Goal: Task Accomplishment & Management: Complete application form

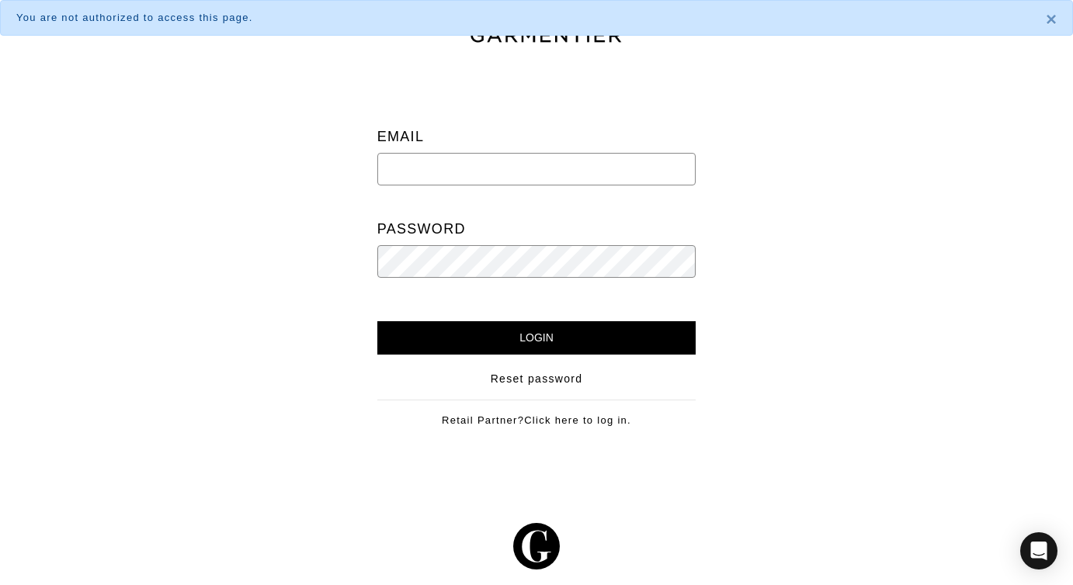
type input "[EMAIL_ADDRESS][DOMAIN_NAME]"
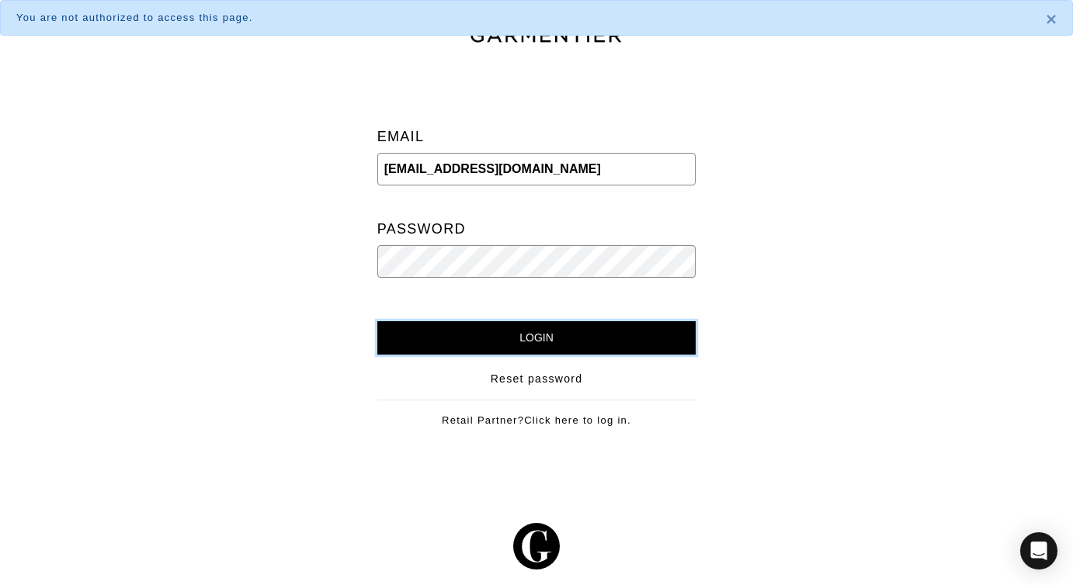
click at [477, 322] on input "Login" at bounding box center [536, 337] width 319 height 33
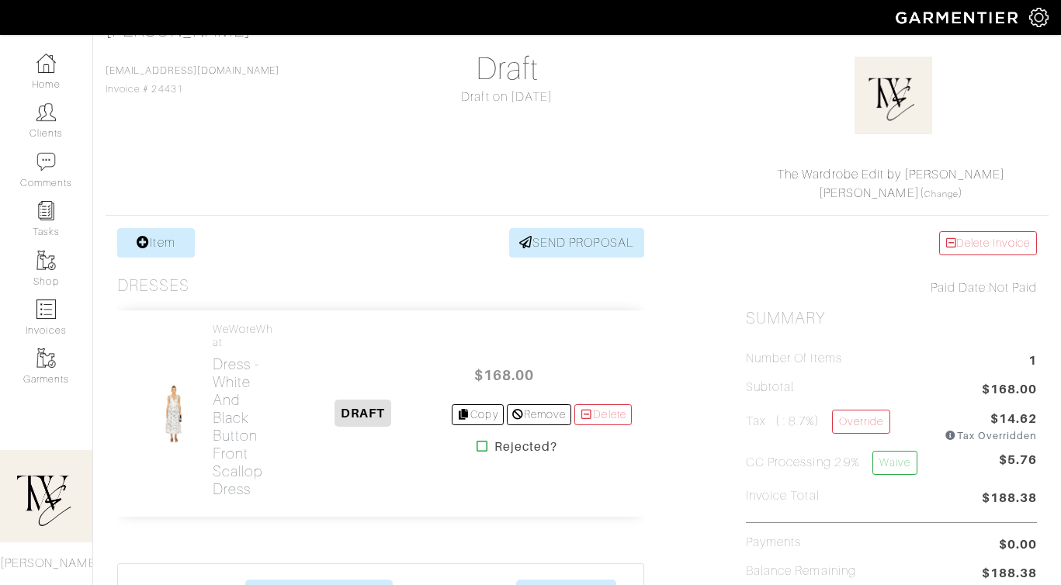
scroll to position [151, 0]
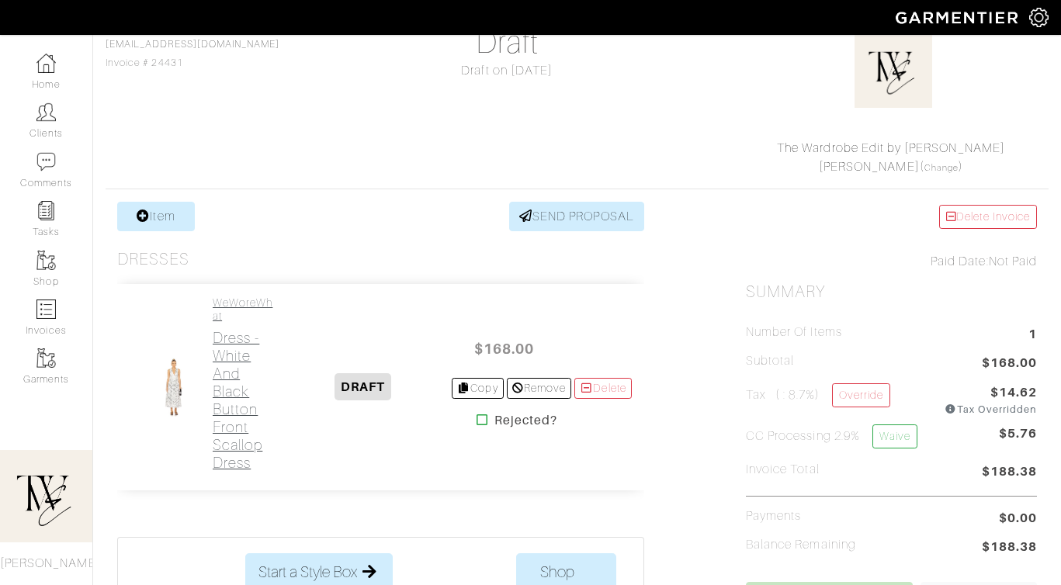
click at [246, 348] on h2 "Dress - White and Black Button Front Scallop Dress" at bounding box center [244, 400] width 63 height 143
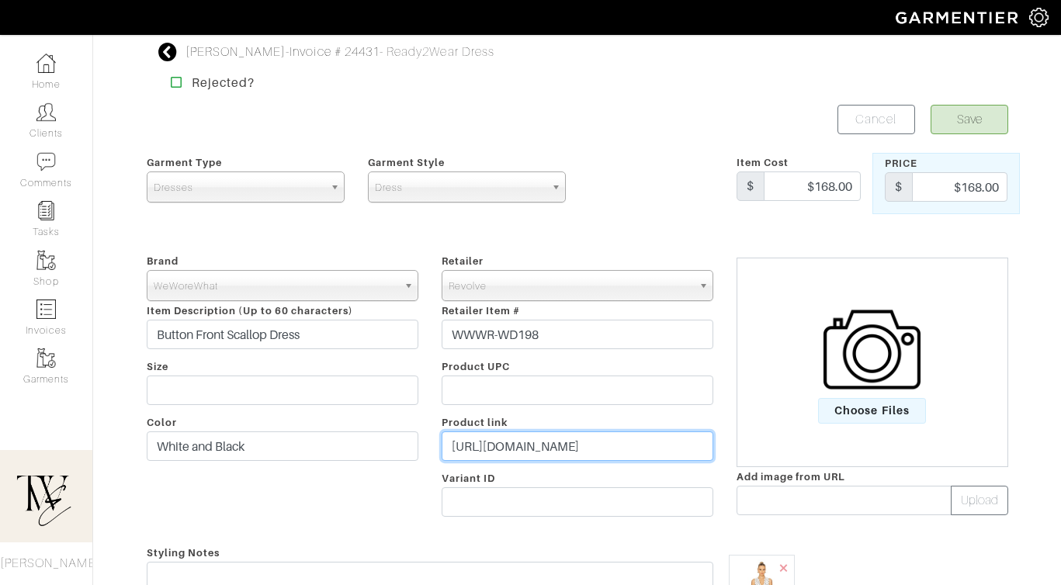
click at [597, 444] on input "https://www.revolve.com/weworewhat-button-front-scallop-dress-in-white-black-mu…" at bounding box center [578, 446] width 272 height 29
paste input "rvlv.me/v5xbh4"
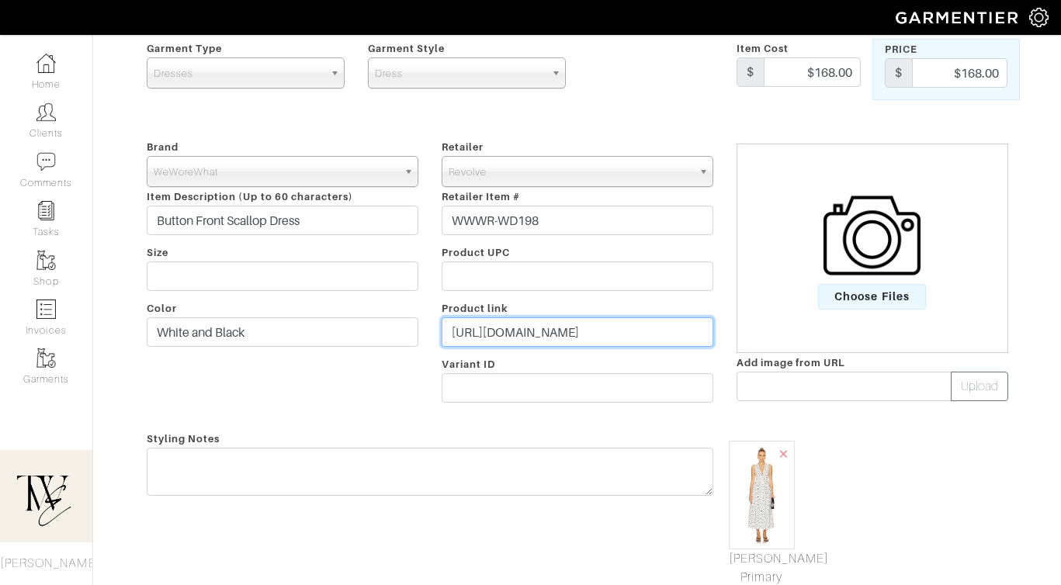
scroll to position [115, 0]
type input "https://rvlv.me/v5xbh4"
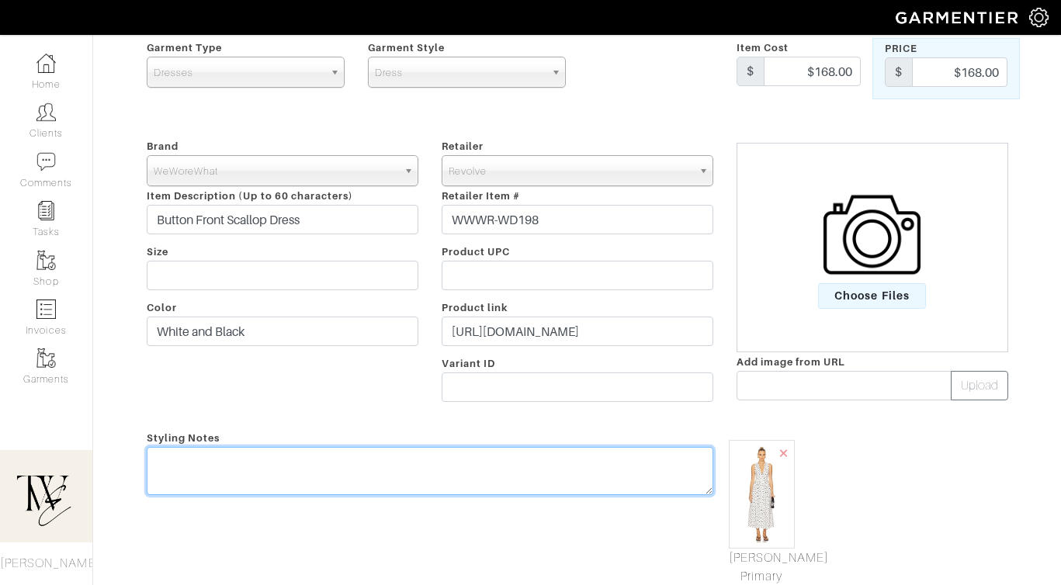
click at [585, 470] on textarea at bounding box center [430, 471] width 567 height 48
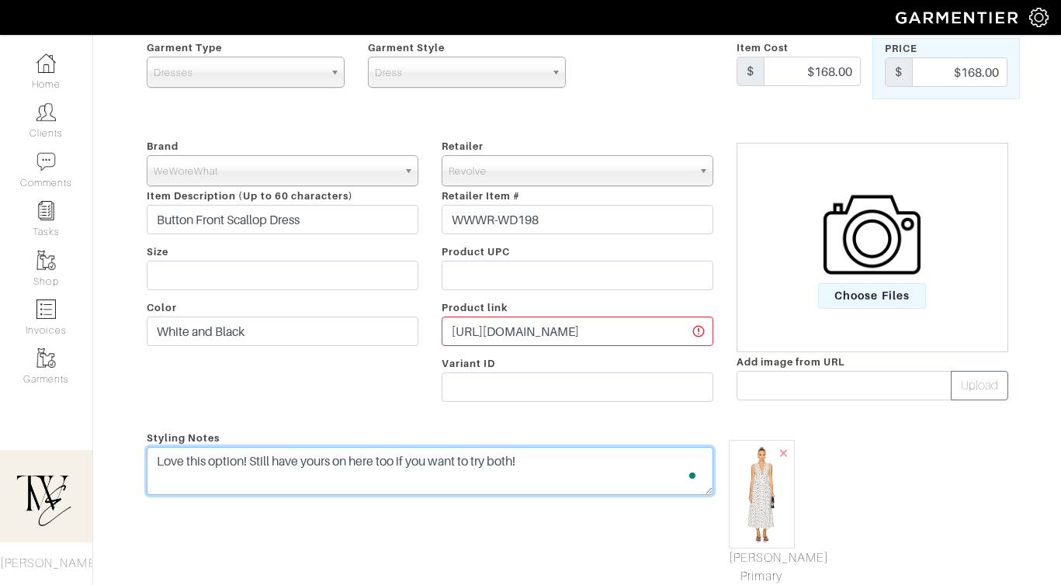
scroll to position [0, 0]
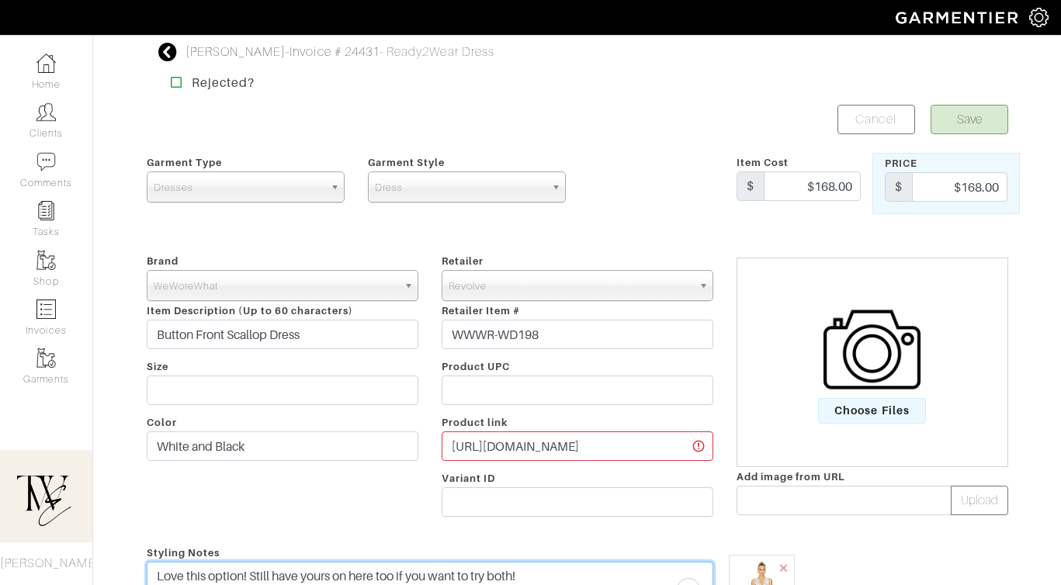
type textarea "Love this option! Still have yours on here too if you want to try both!"
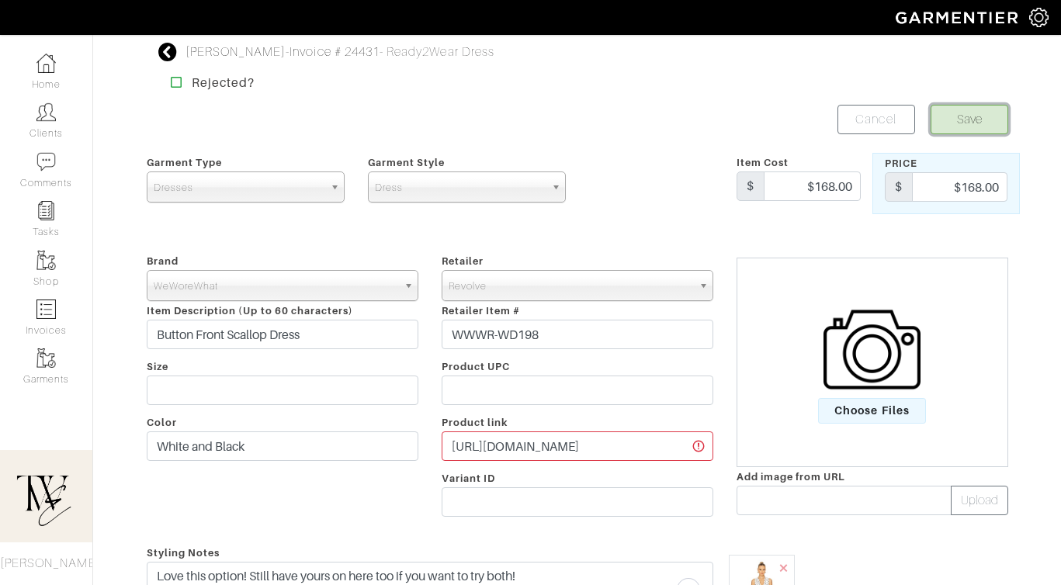
click at [966, 115] on button "Save" at bounding box center [970, 119] width 78 height 29
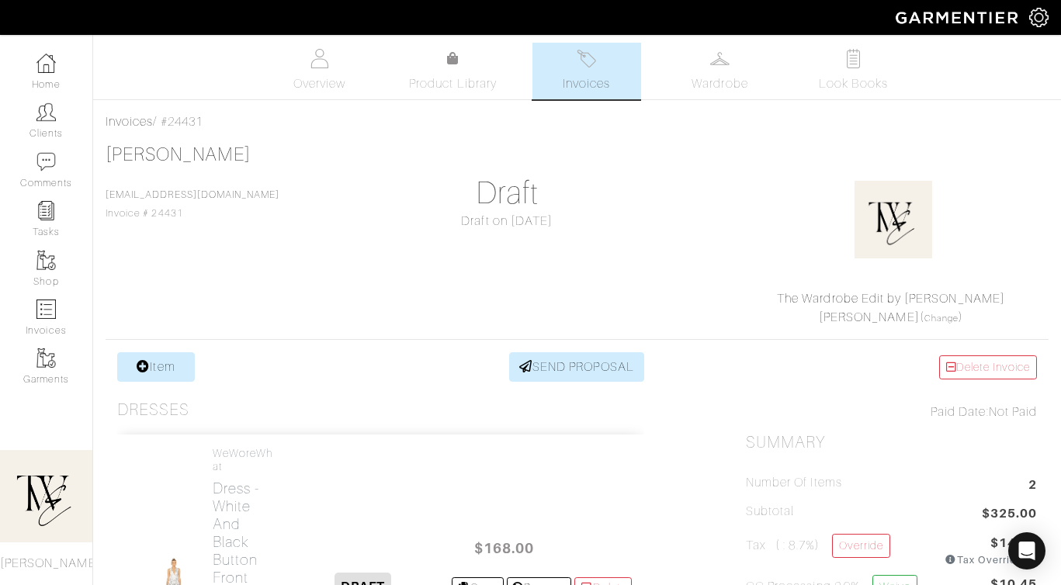
scroll to position [363, 0]
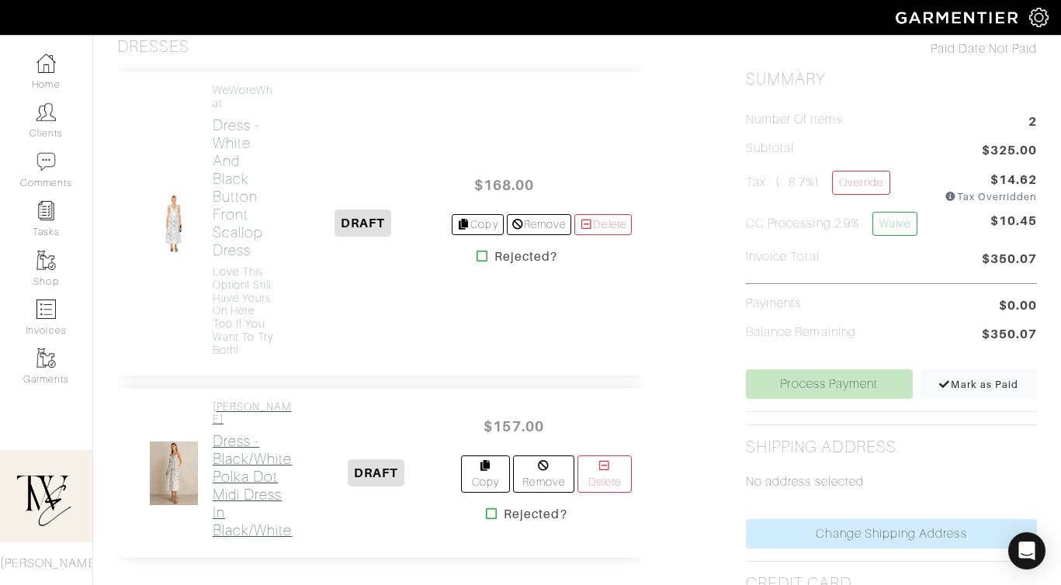
click at [230, 463] on h2 "Dress - Black/White Polka Dot Midi Dress in Black/White" at bounding box center [253, 485] width 80 height 107
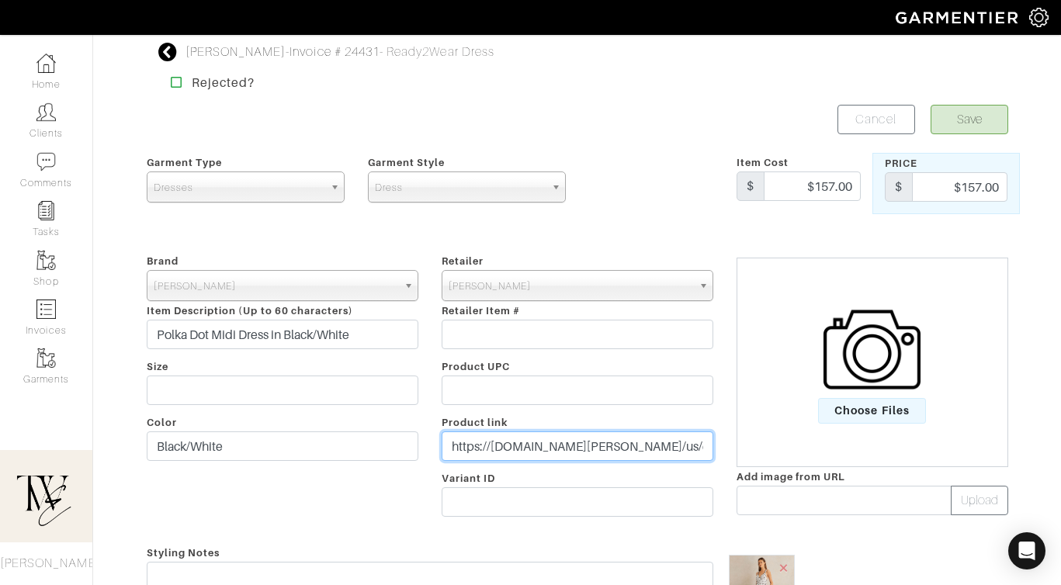
click at [493, 452] on input "https://www.reiss.com/us/en/style/su626294/f37242?clickref=1011lBz6AAFs&utm_sou…" at bounding box center [578, 446] width 272 height 29
paste input "go.shopmy.us/p-2376366"
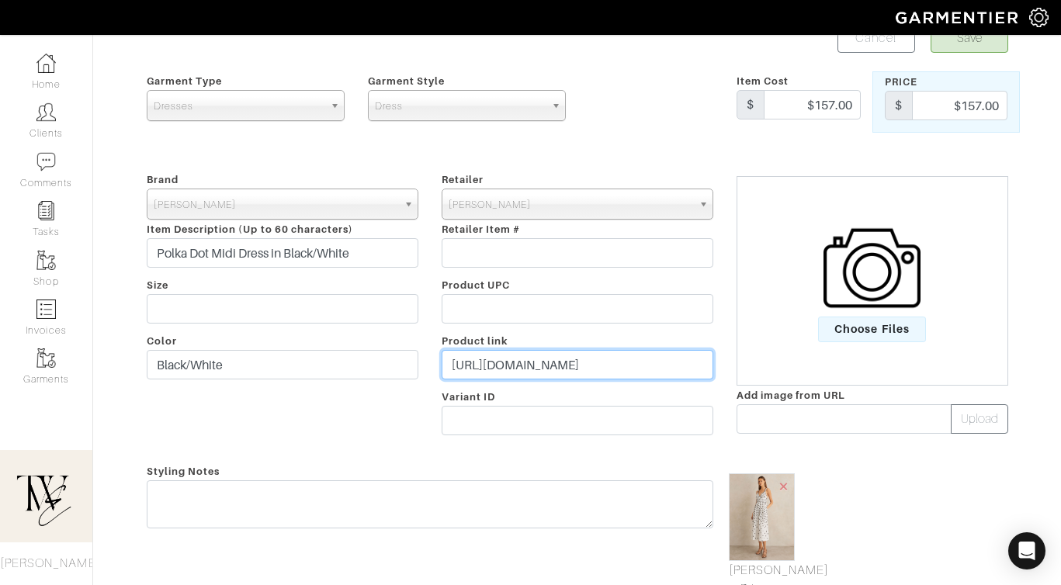
scroll to position [133, 0]
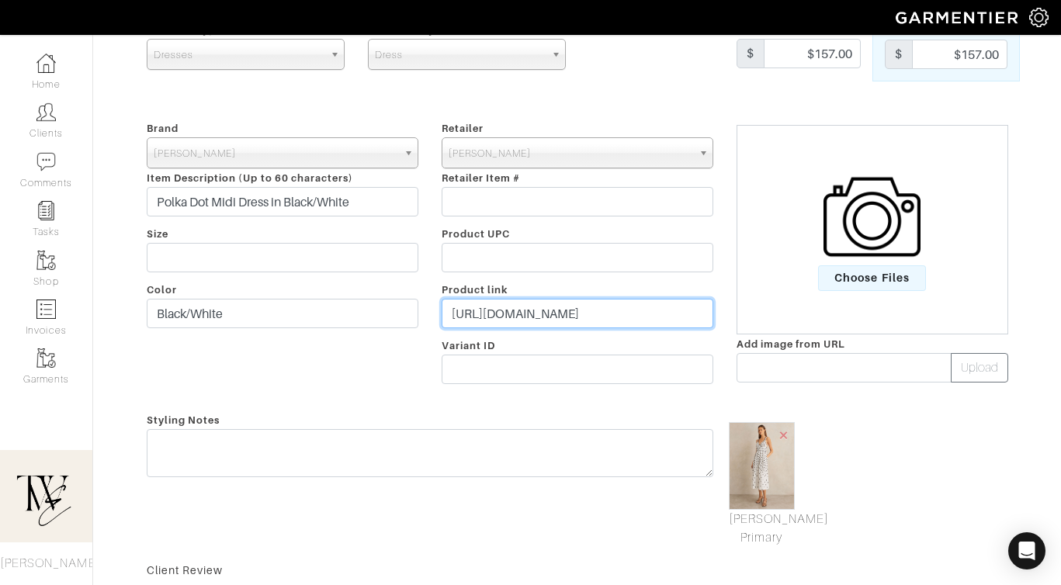
type input "https://go.shopmy.us/p-23763662"
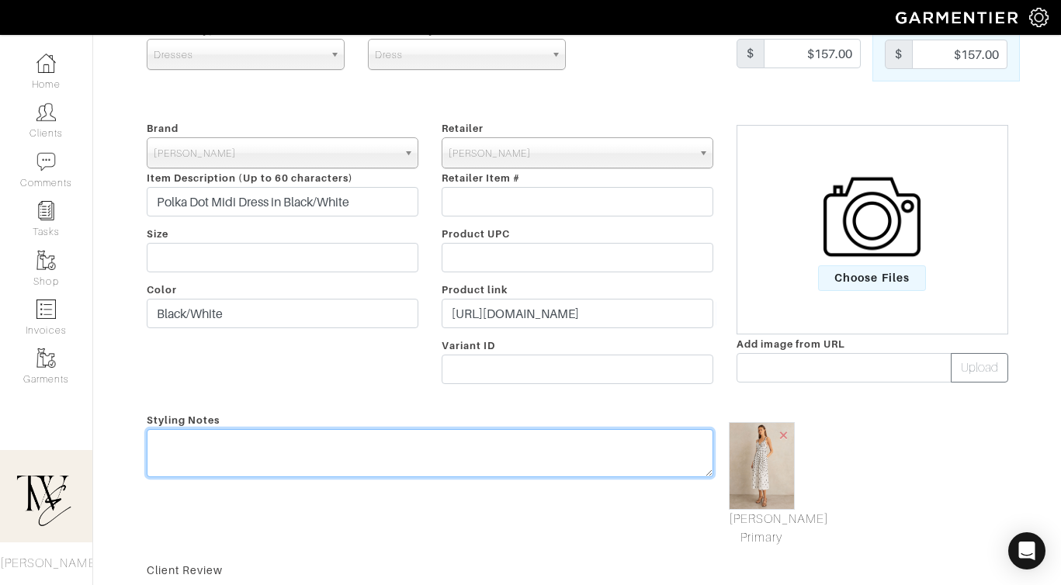
click at [493, 452] on textarea at bounding box center [430, 453] width 567 height 48
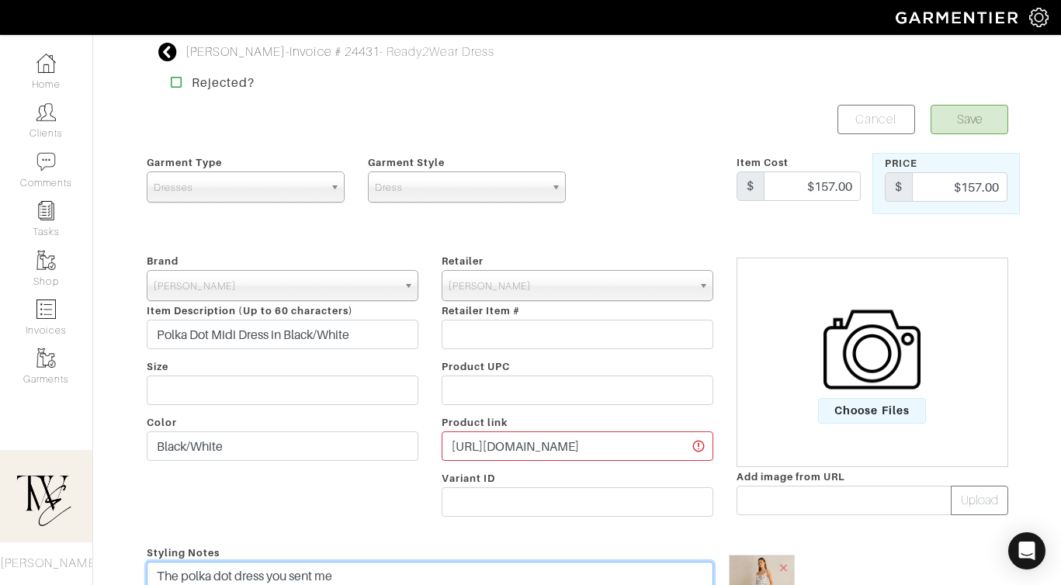
type textarea "The polka dot dress you sent me"
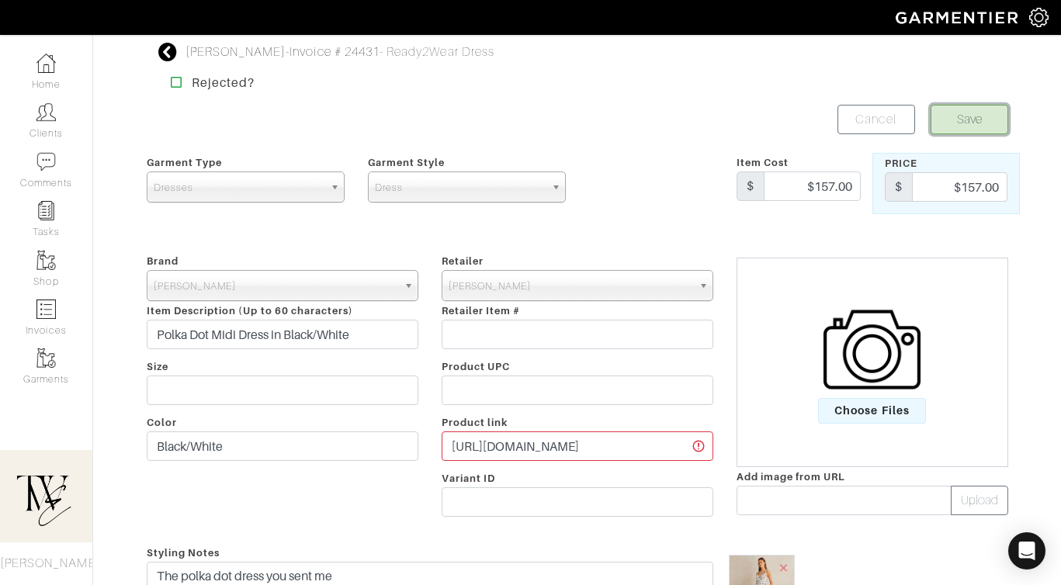
click at [949, 120] on button "Save" at bounding box center [970, 119] width 78 height 29
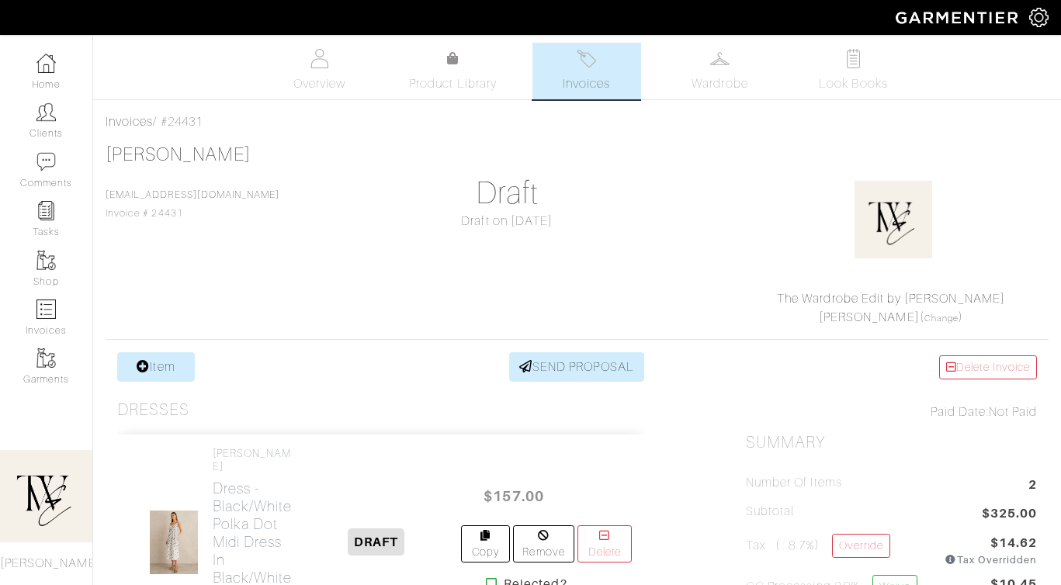
click at [571, 88] on span "Invoices" at bounding box center [586, 84] width 47 height 19
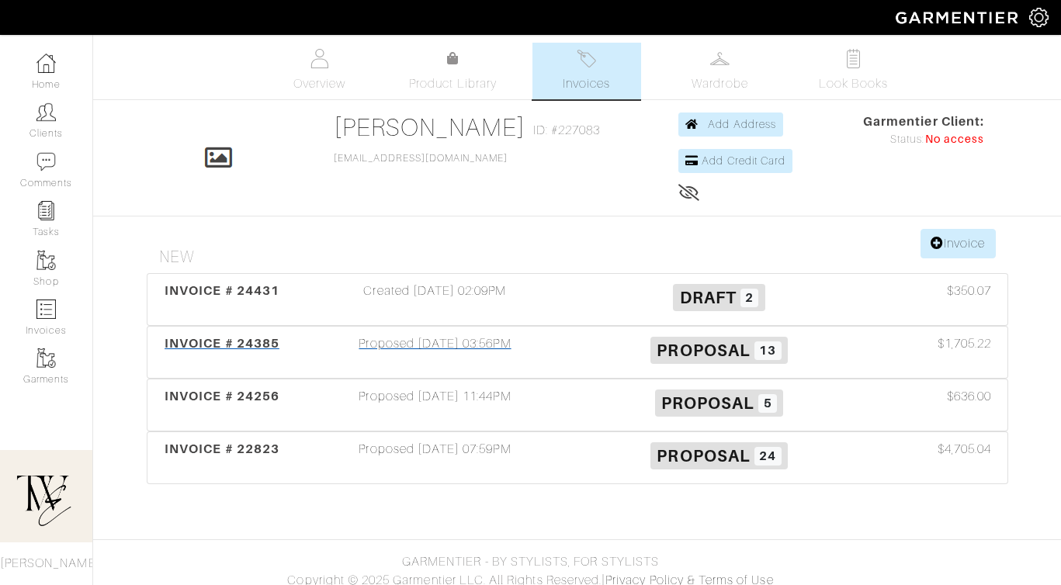
click at [230, 349] on span "INVOICE # 24385" at bounding box center [222, 343] width 115 height 15
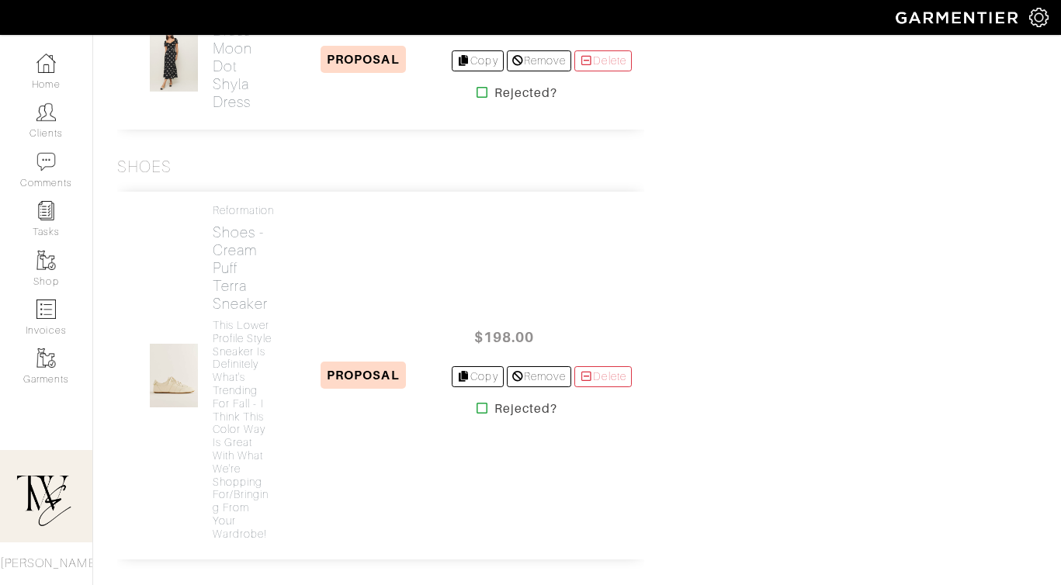
scroll to position [1503, 0]
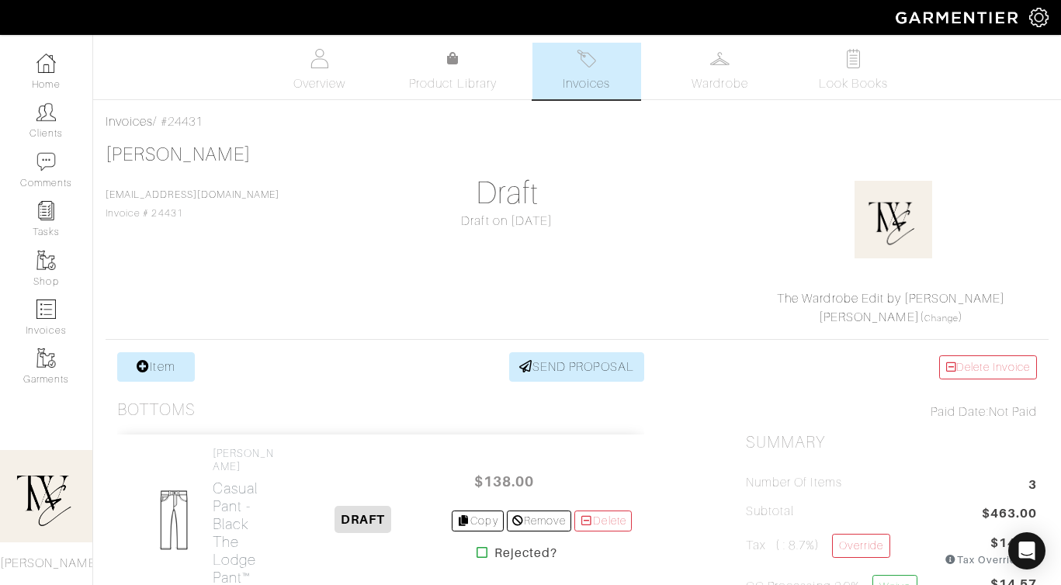
scroll to position [194, 0]
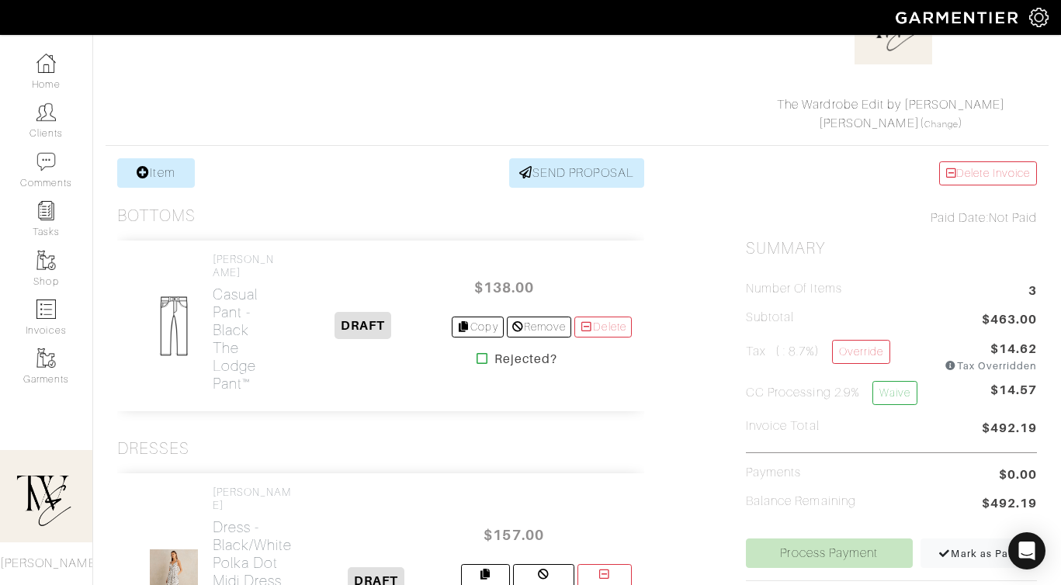
click at [207, 283] on div "Wilfred Casual Pant - Black The Lodge Pant™" at bounding box center [209, 326] width 158 height 146
click at [226, 289] on h2 "Casual Pant - Black The Lodge Pant™" at bounding box center [244, 339] width 63 height 107
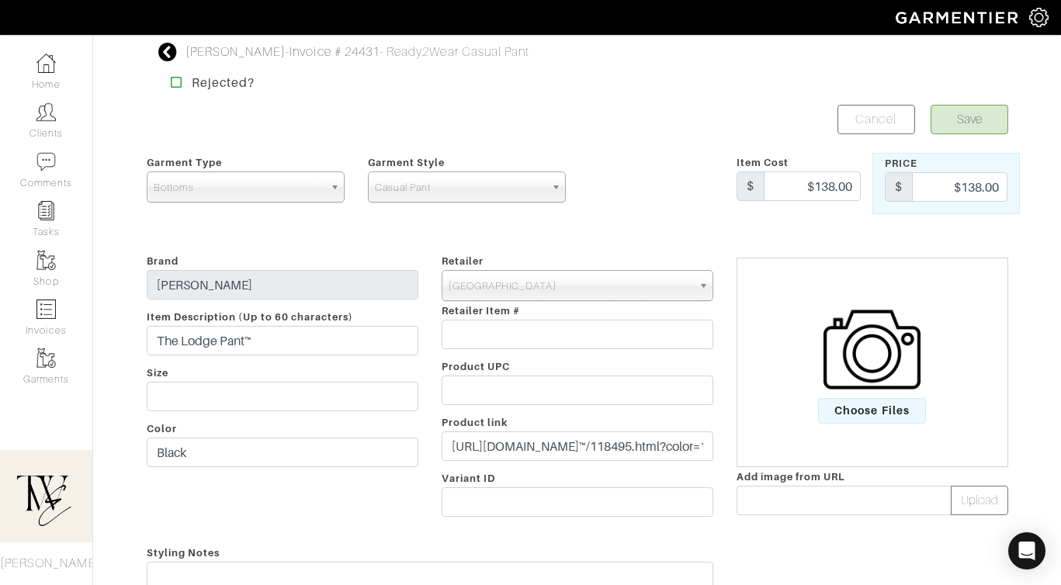
click at [557, 429] on div "Retailer - 032c 1017 ALYX 9SM 111SKIN 11 by Boris Bidjan Saberi 11 Honore 12 St…" at bounding box center [577, 387] width 295 height 273
click at [554, 436] on input "https://www.aritzia.com/us/en/product/the-lodge-pant™/118495.html?color=1274&ir…" at bounding box center [578, 446] width 272 height 29
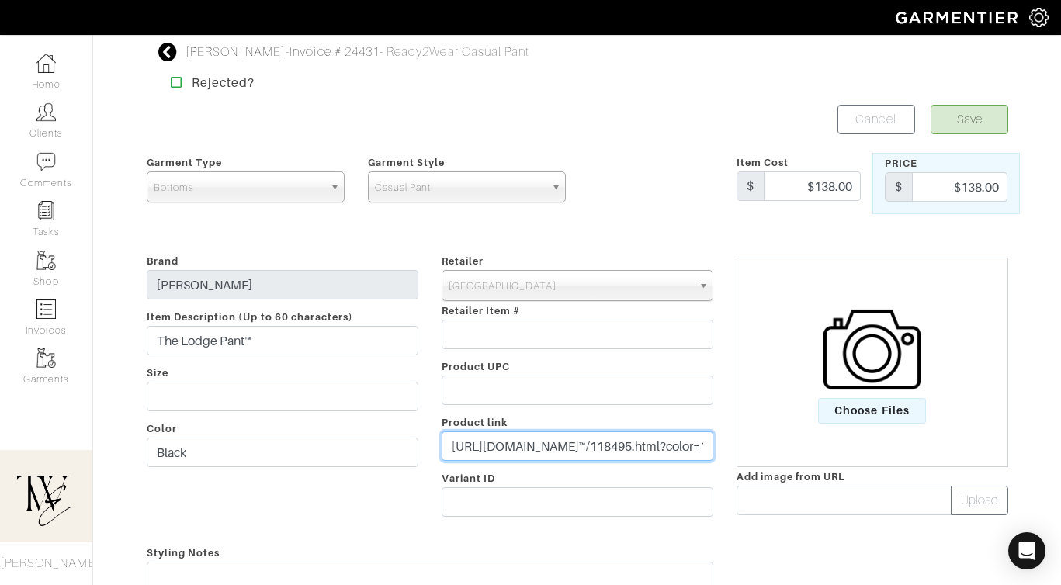
click at [554, 436] on input "https://www.aritzia.com/us/en/product/the-lodge-pant™/118495.html?color=1274&ir…" at bounding box center [578, 446] width 272 height 29
paste input "go.shopmy.us/p-23763758"
type input "https://go.shopmy.us/p-23763758"
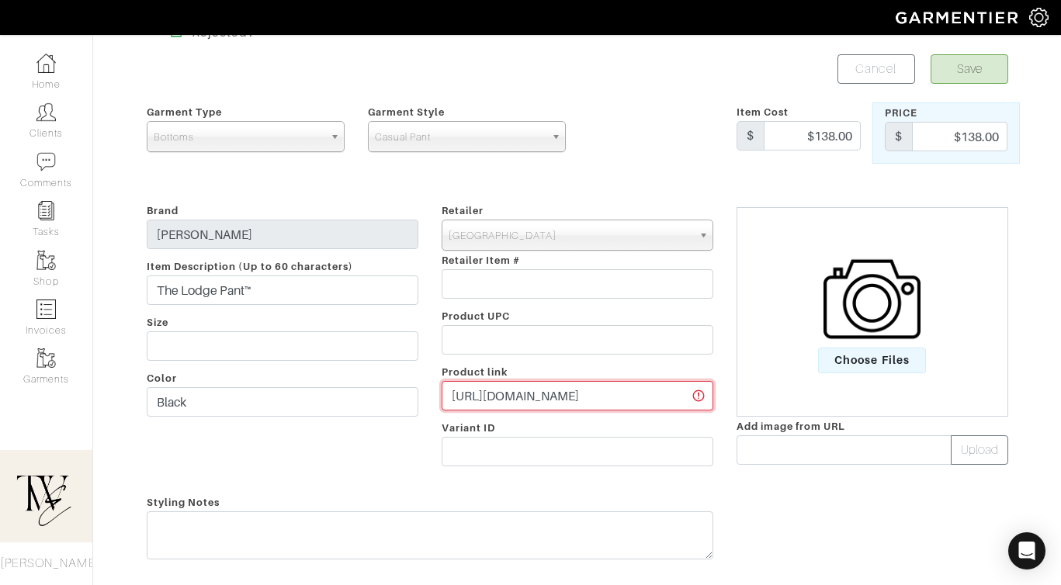
scroll to position [132, 0]
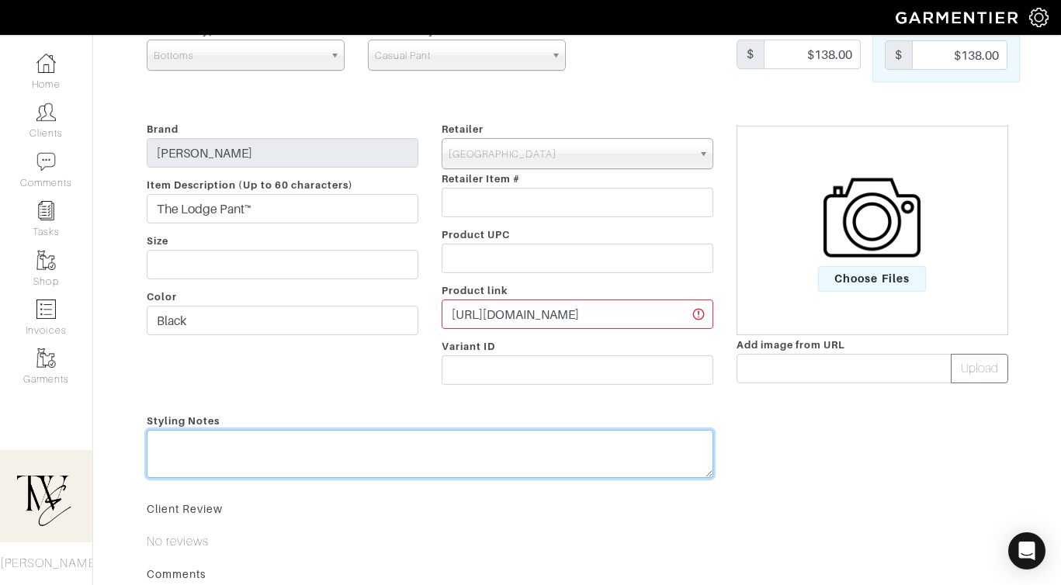
click at [310, 454] on textarea at bounding box center [430, 454] width 567 height 48
type textarea "O"
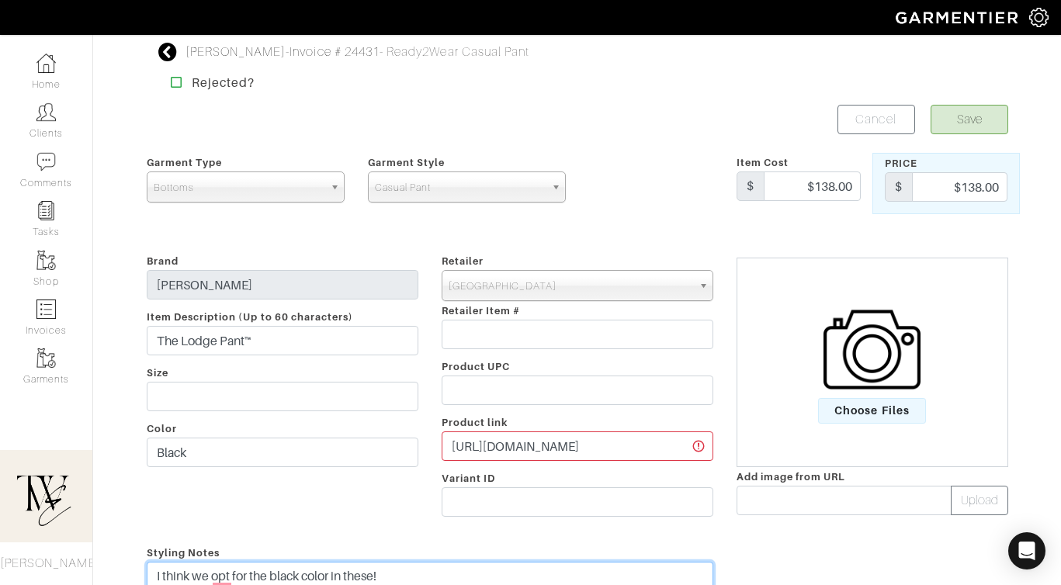
type textarea "I think we opt for the black color in these!"
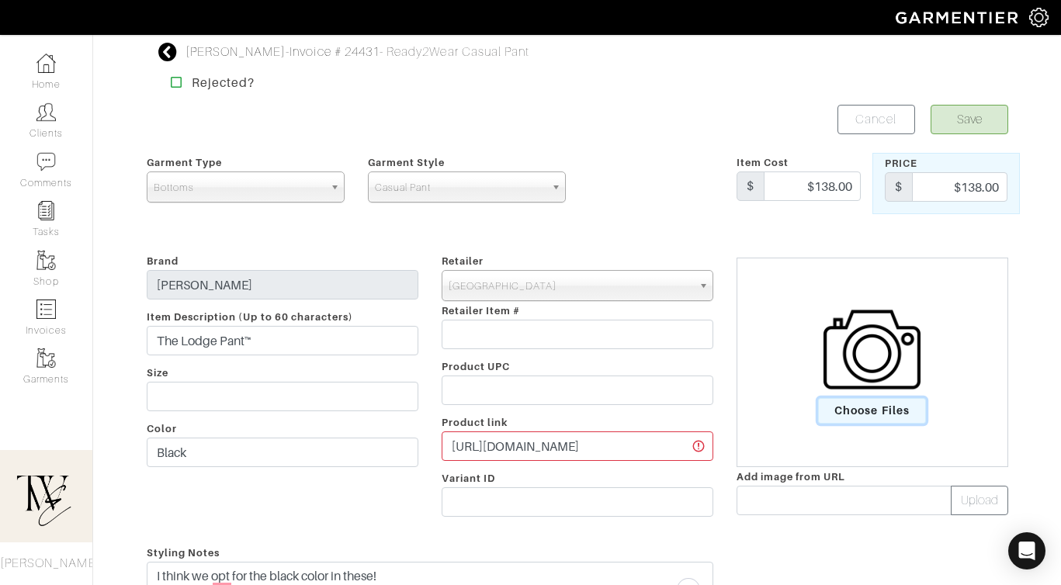
click at [868, 418] on span "Choose Files" at bounding box center [872, 411] width 108 height 26
click at [0, 0] on input "Choose Files" at bounding box center [0, 0] width 0 height 0
click at [966, 119] on button "Save" at bounding box center [970, 119] width 78 height 29
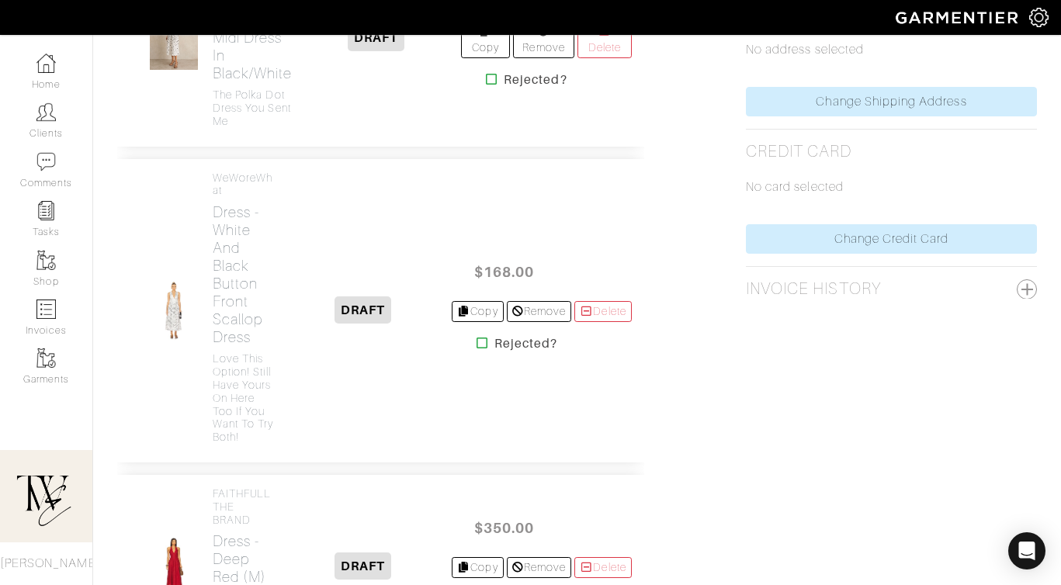
scroll to position [1080, 0]
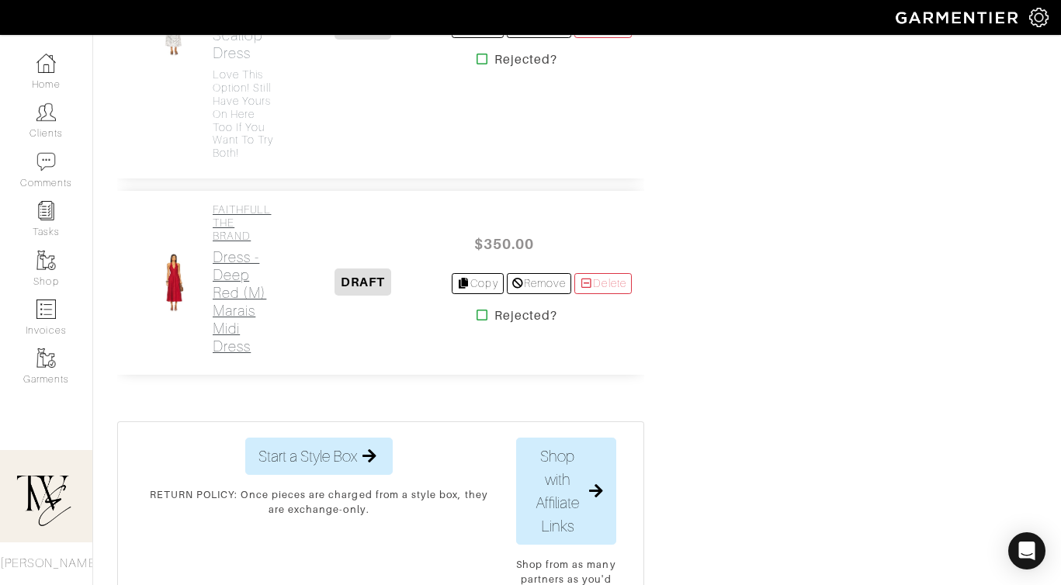
click at [213, 294] on h2 "Dress - Deep Red (M) [GEOGRAPHIC_DATA]" at bounding box center [244, 301] width 63 height 107
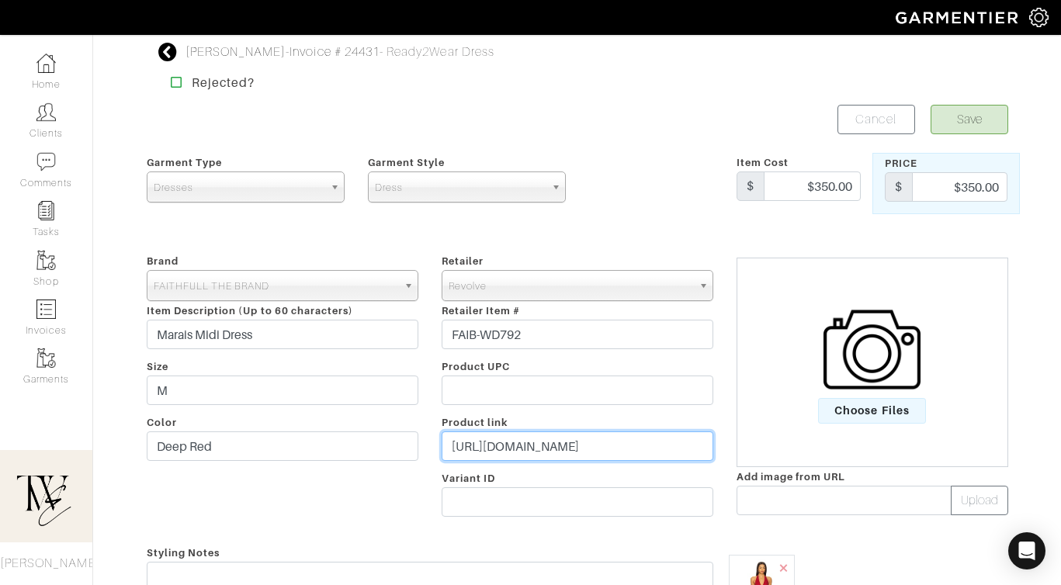
click at [517, 453] on input "https://www.revolve.com/marais-midi-dress/dp/FAIB-WD792/?d=Womens&cjdata=MXxOfD…" at bounding box center [578, 446] width 272 height 29
click at [517, 454] on input "https://www.revolve.com/marais-midi-dress/dp/FAIB-WD792/?d=Womens&cjdata=MXxOfD…" at bounding box center [578, 446] width 272 height 29
paste input "rvlv.me/rtvb10"
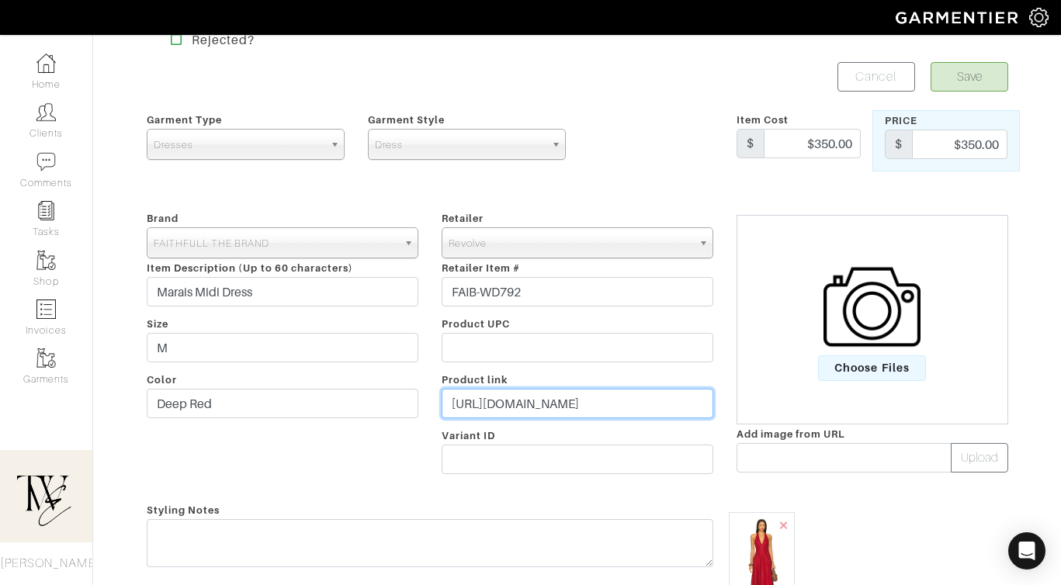
scroll to position [92, 0]
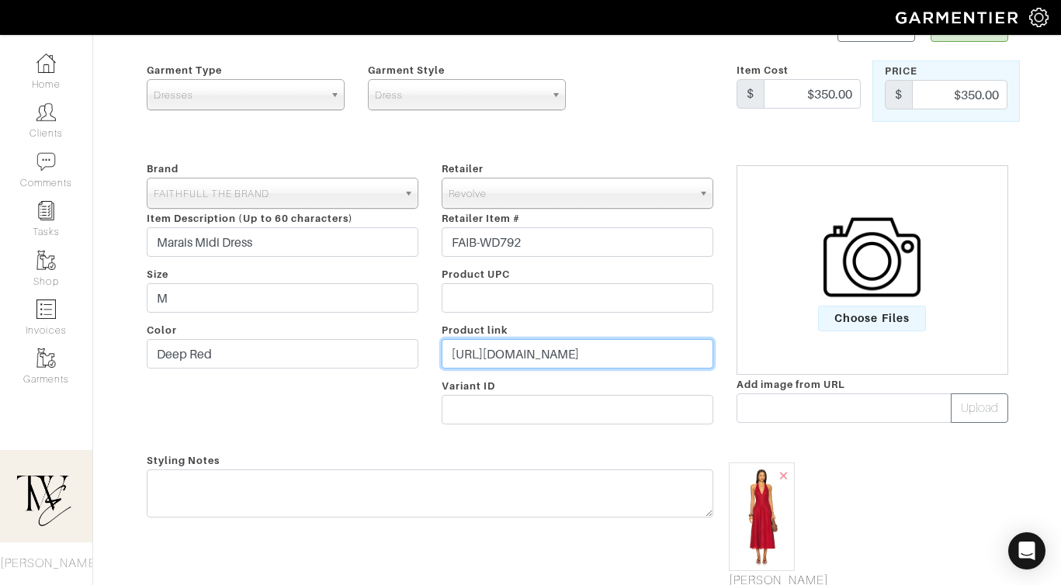
type input "https://rvlv.me/rtvb10"
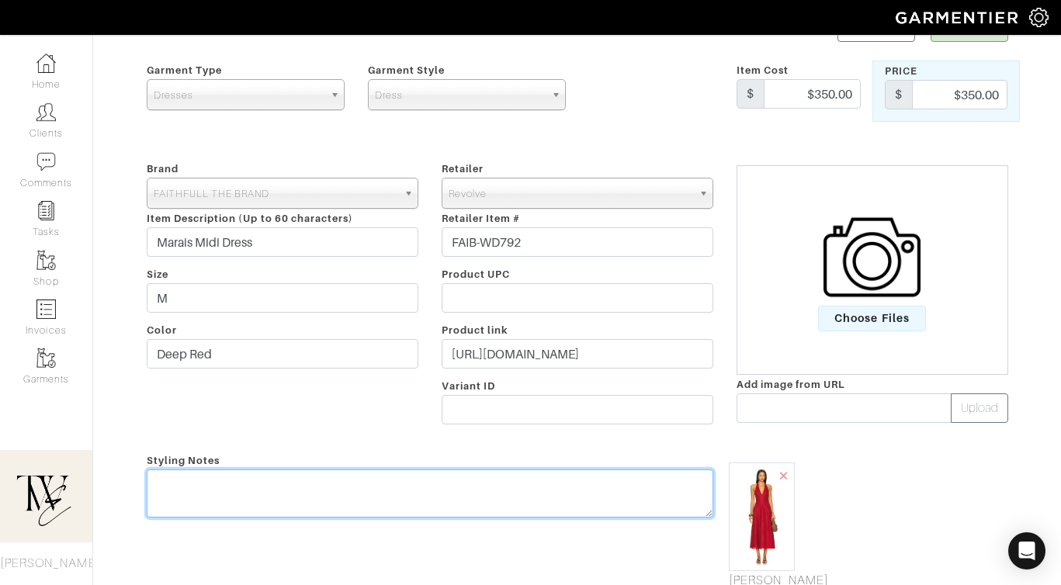
click at [500, 507] on textarea at bounding box center [430, 494] width 567 height 48
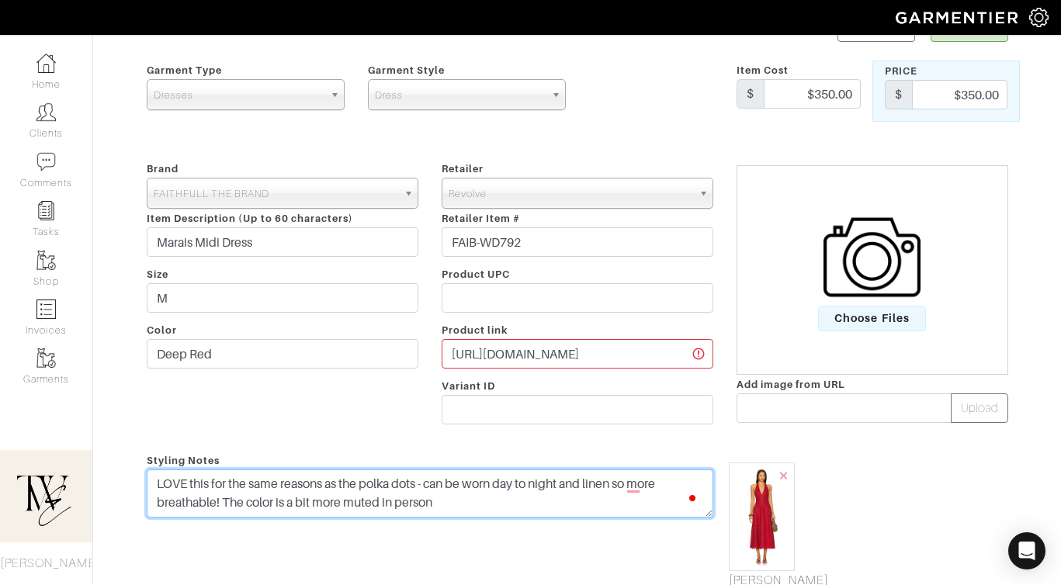
scroll to position [0, 0]
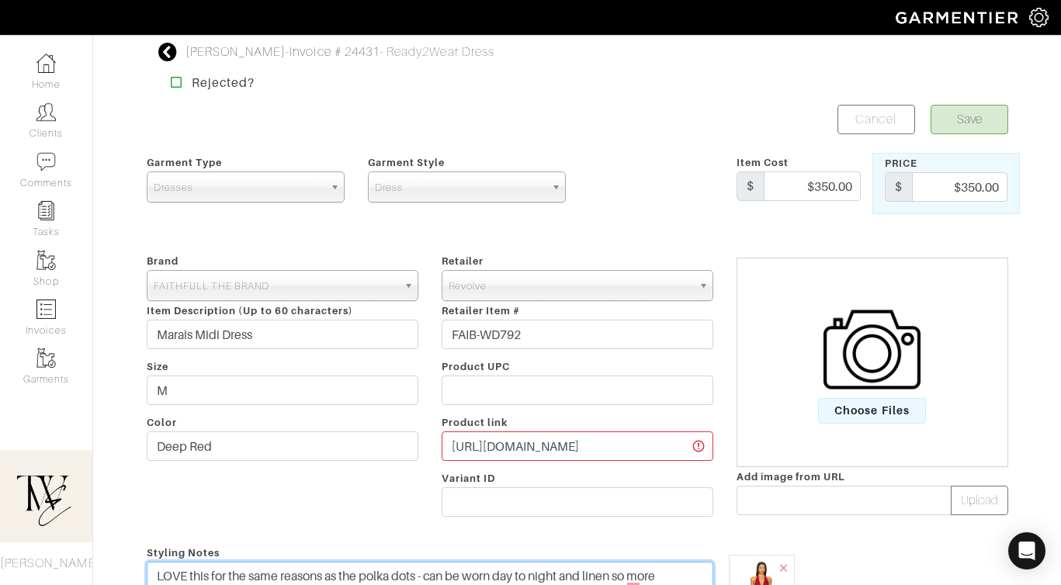
type textarea "LOVE this for the same reasons as the polka dots - can be worn day to night and…"
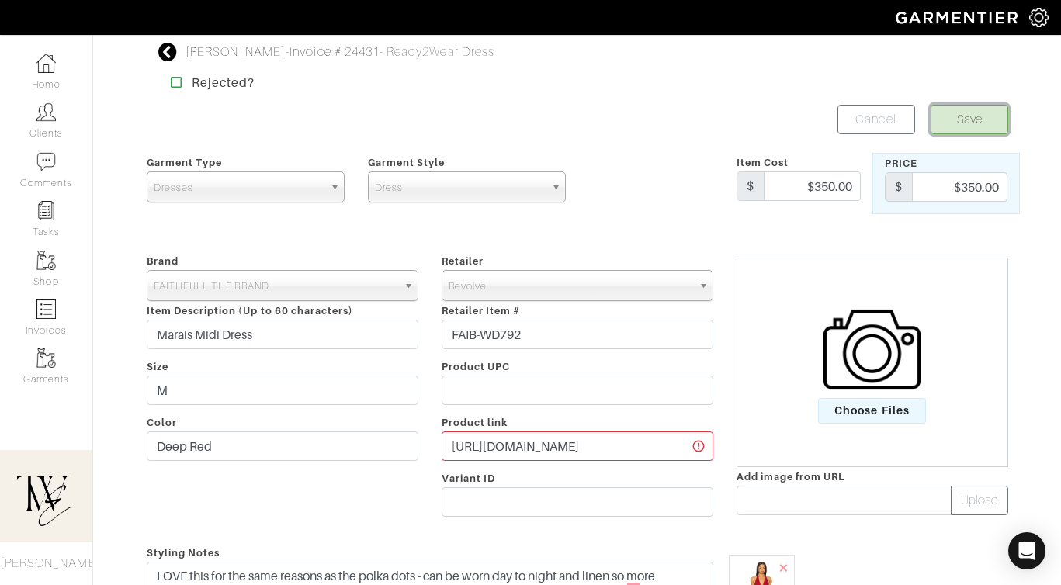
click at [966, 113] on button "Save" at bounding box center [970, 119] width 78 height 29
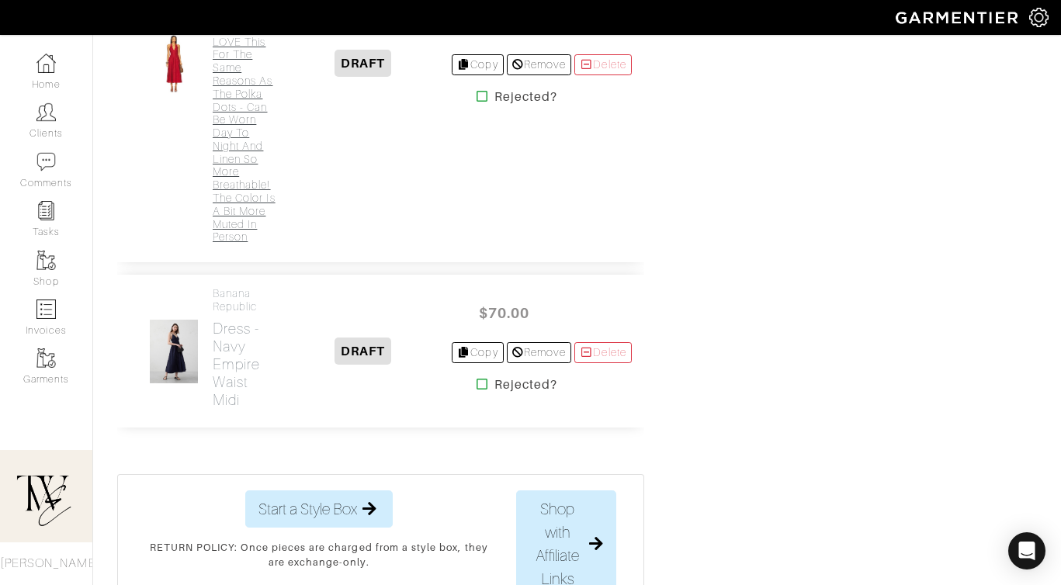
scroll to position [1537, 0]
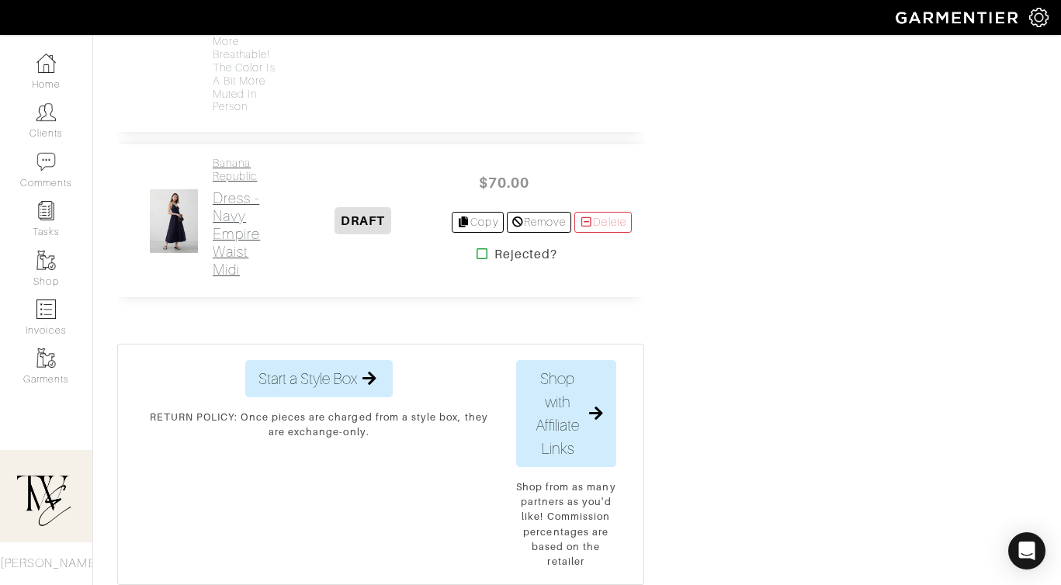
click at [245, 279] on h2 "Dress - Navy Empire Waist Midi" at bounding box center [244, 233] width 63 height 89
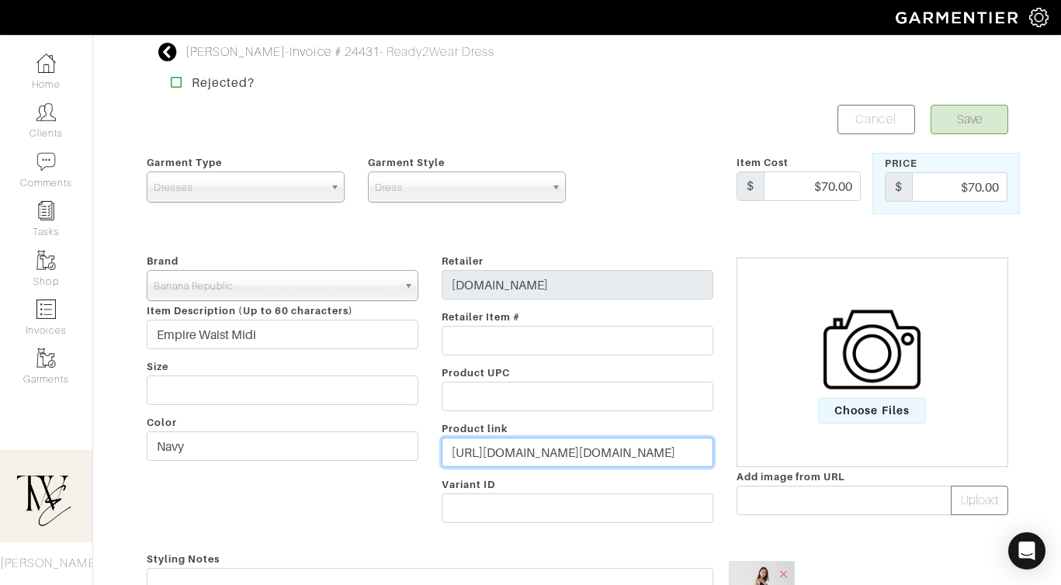
click at [547, 457] on input "https://bananarepublicfactory.gapfactory.com/browse/product.do?pid=813522001&vi…" at bounding box center [578, 452] width 272 height 29
paste input "go.shopmy.us/p-23764118"
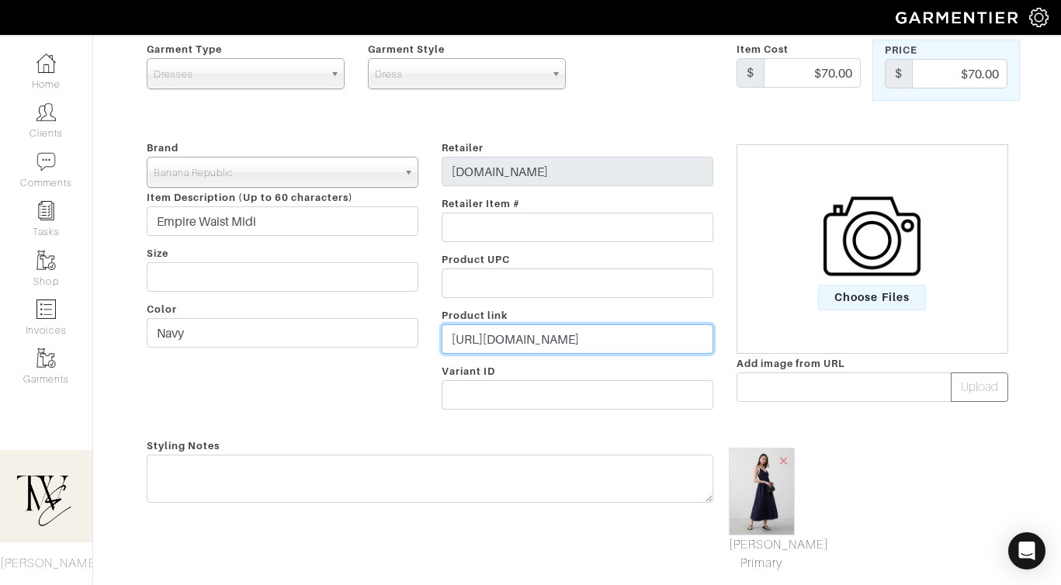
scroll to position [125, 0]
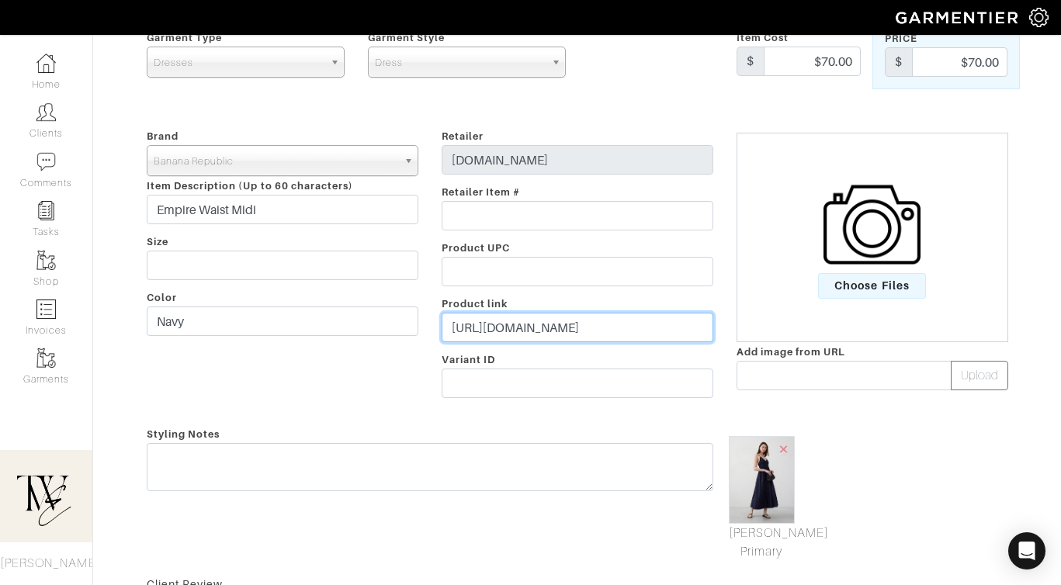
type input "https://go.shopmy.us/p-23764118"
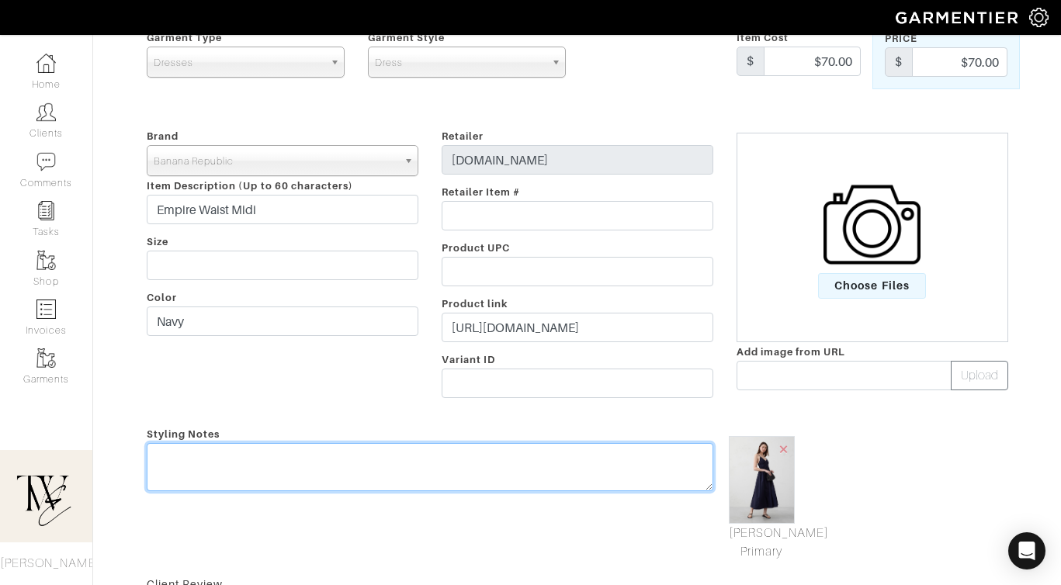
click at [560, 465] on textarea at bounding box center [430, 467] width 567 height 48
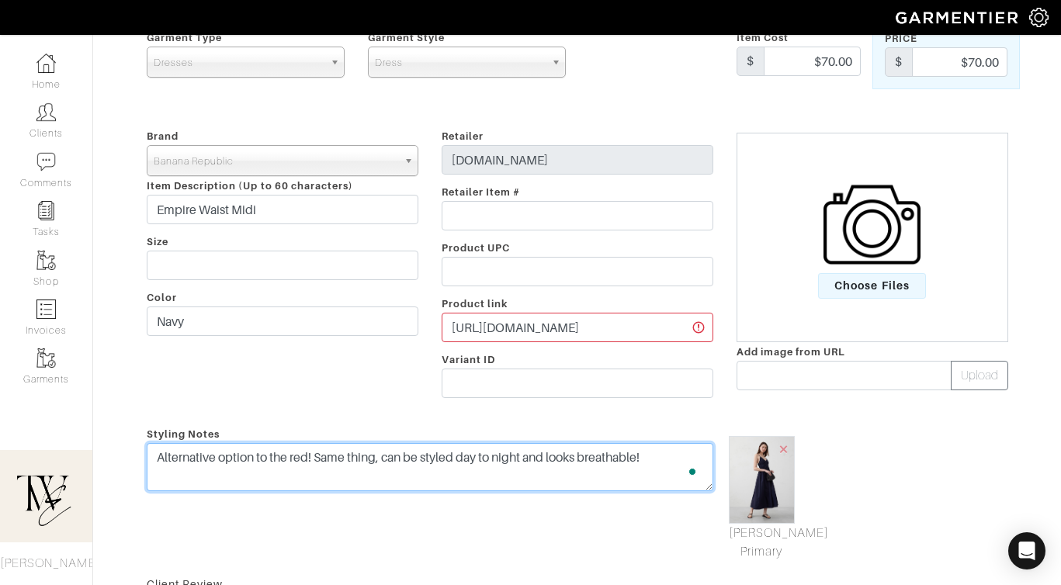
scroll to position [0, 0]
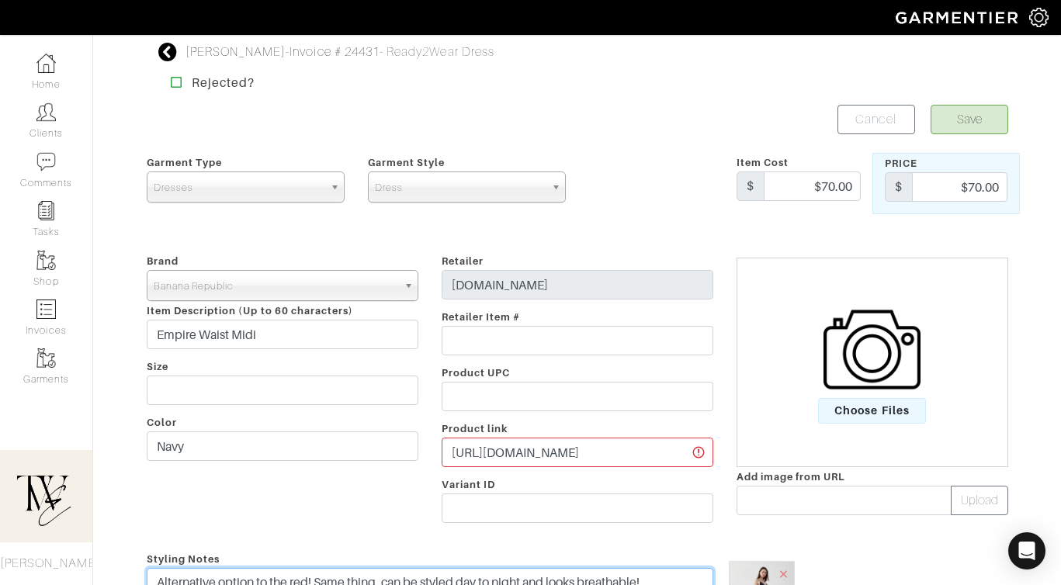
type textarea "Alternative option to the red! Same thing, can be styled day to night and looks…"
click at [959, 135] on form "Save Cancel Garment Type Tops Bottoms Dresses Jumpsuits Suiting Outerwear Shoes…" at bounding box center [578, 515] width 862 height 821
click at [954, 121] on button "Save" at bounding box center [970, 119] width 78 height 29
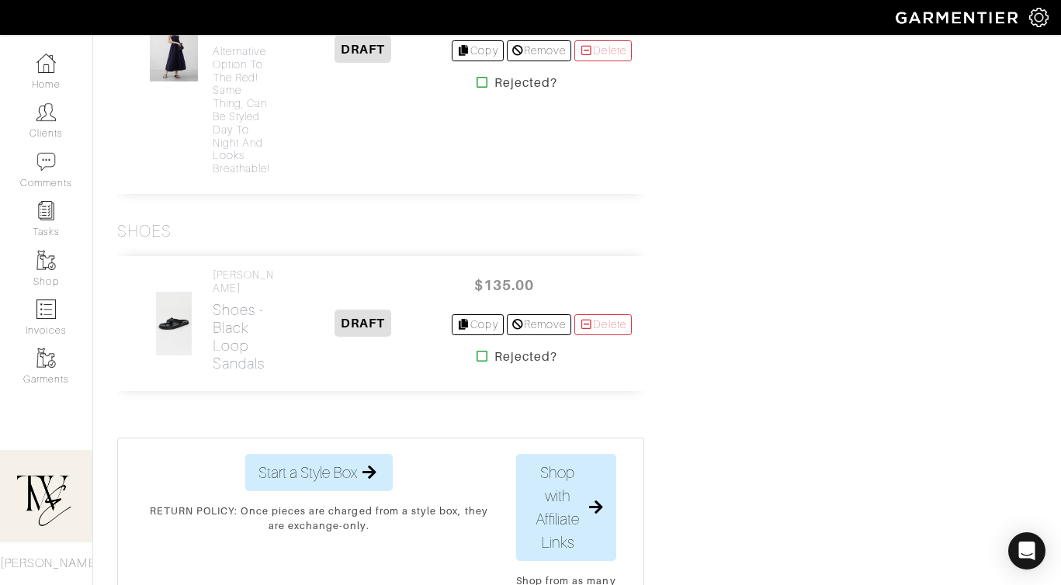
scroll to position [1911, 0]
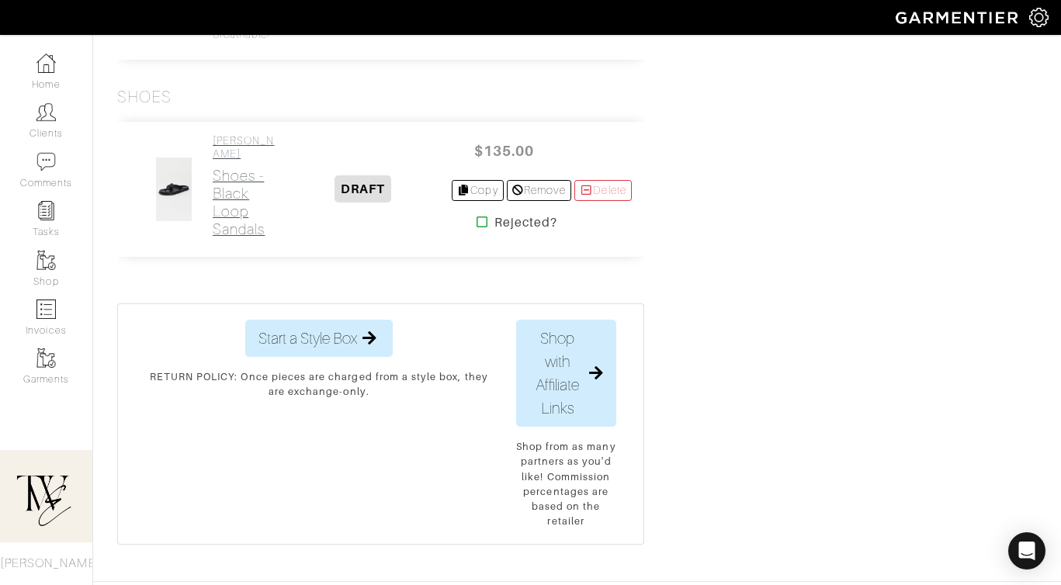
click at [223, 238] on h2 "Shoes - Black Loop Sandals" at bounding box center [244, 202] width 63 height 71
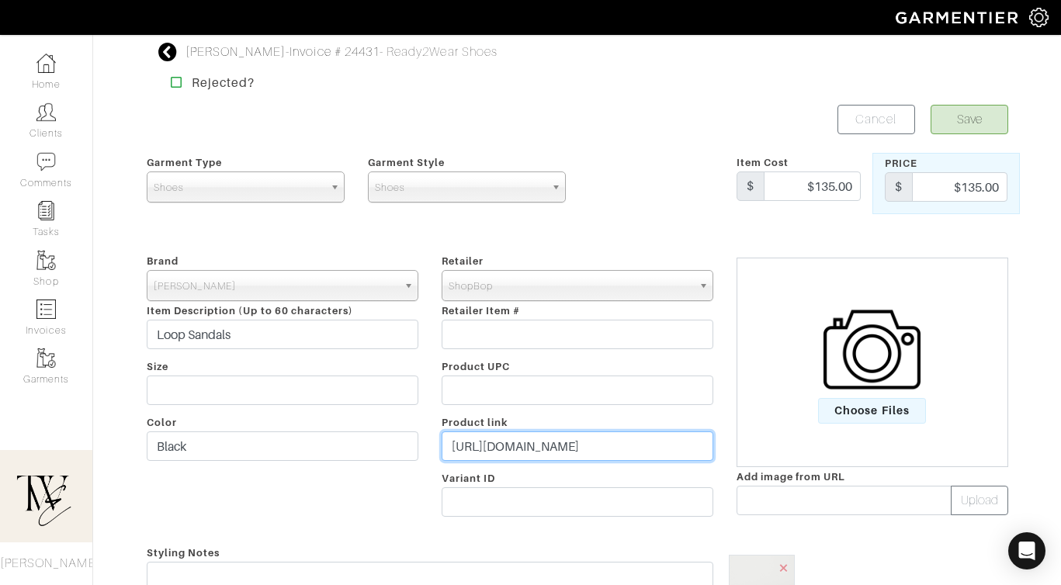
click at [523, 439] on input "[URL][DOMAIN_NAME]" at bounding box center [578, 446] width 272 height 29
paste input "[DOMAIN_NAME][URL]"
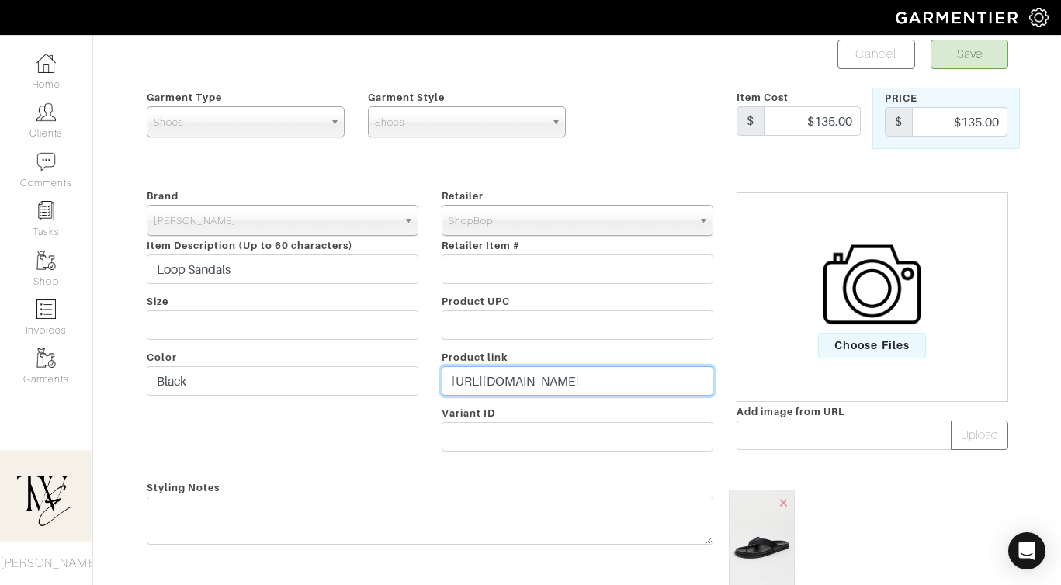
scroll to position [135, 0]
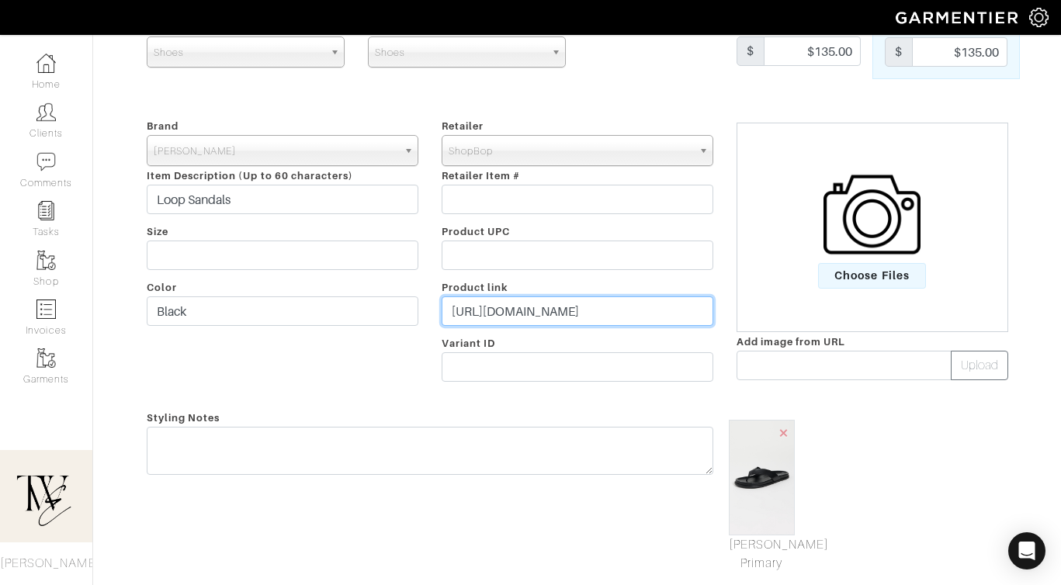
type input "[URL][DOMAIN_NAME]"
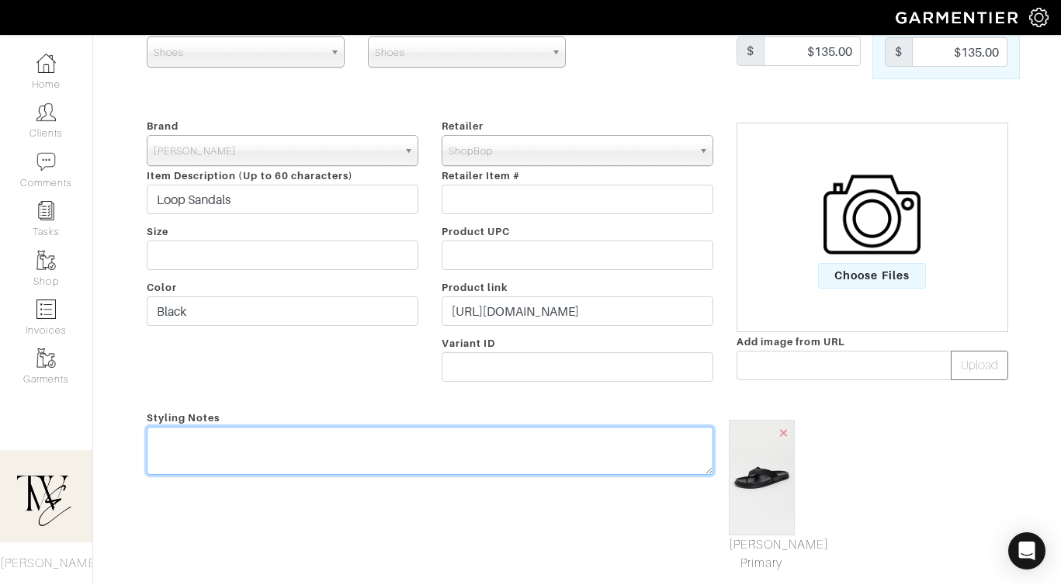
click at [523, 439] on div "Styling Notes" at bounding box center [430, 490] width 590 height 165
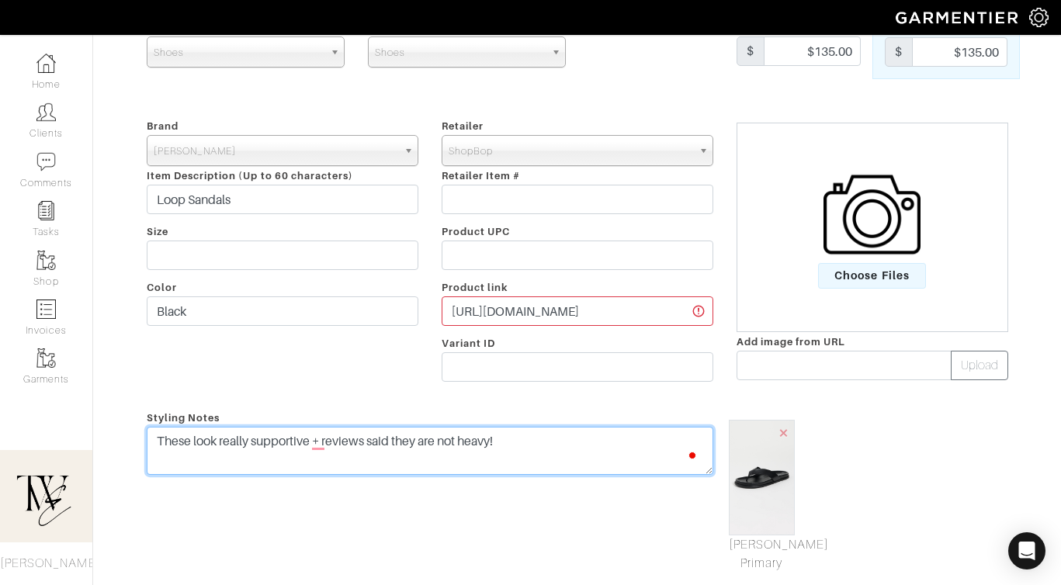
scroll to position [0, 0]
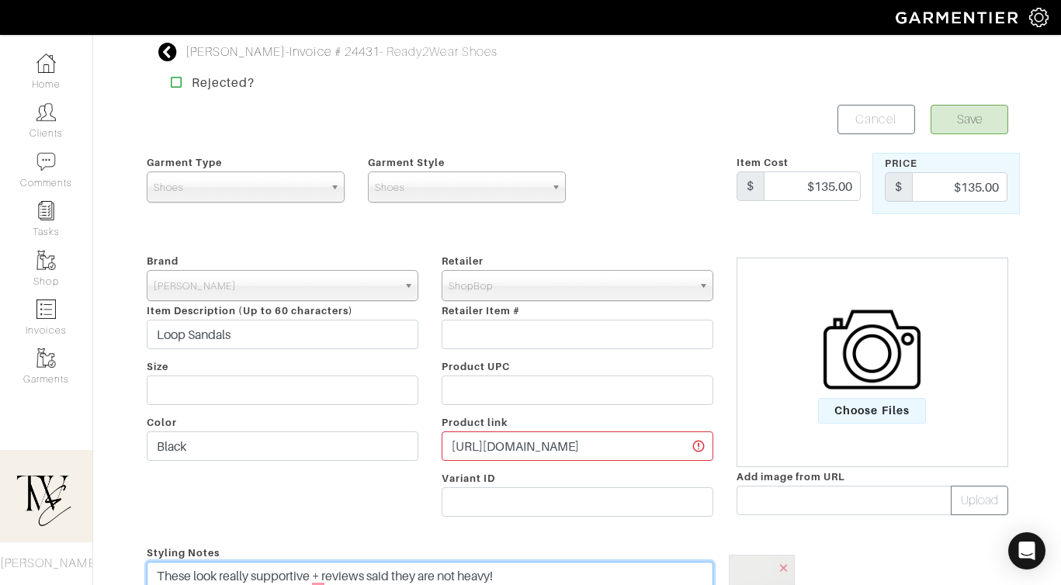
type textarea "These look really supportive + reviews said they are not heavy!"
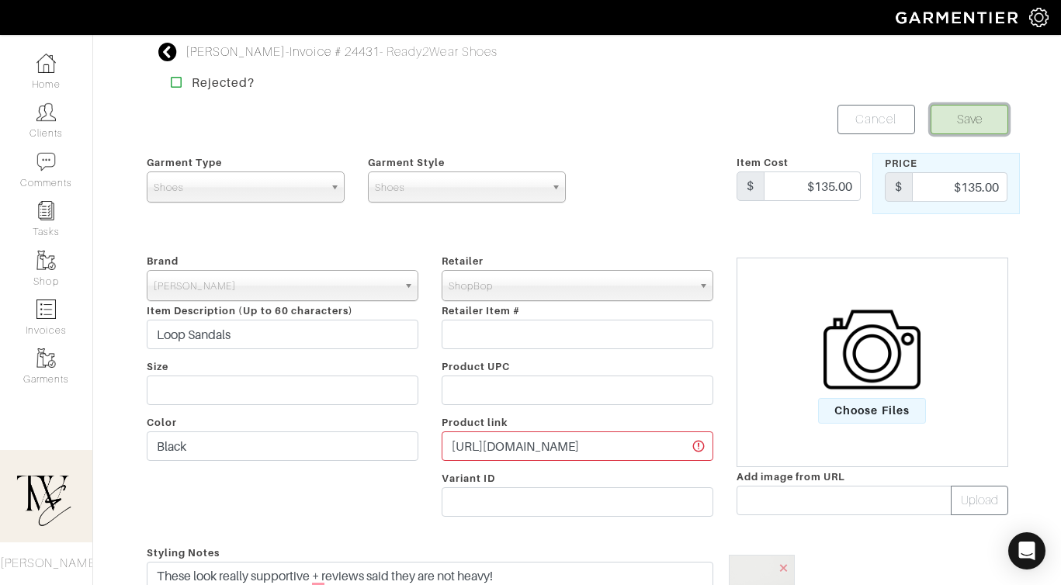
click at [973, 129] on button "Save" at bounding box center [970, 119] width 78 height 29
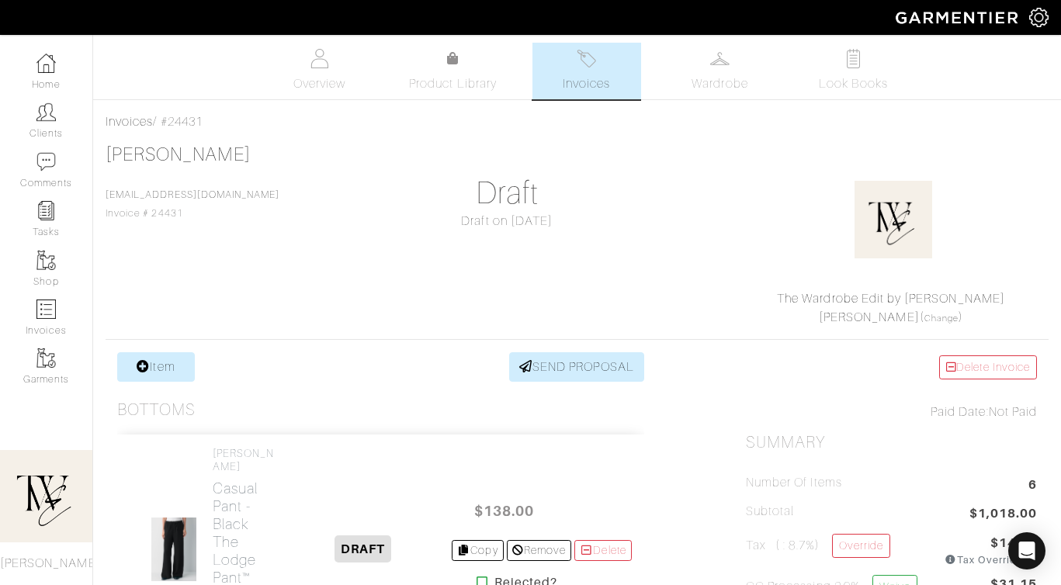
click at [596, 75] on span "Invoices" at bounding box center [586, 84] width 47 height 19
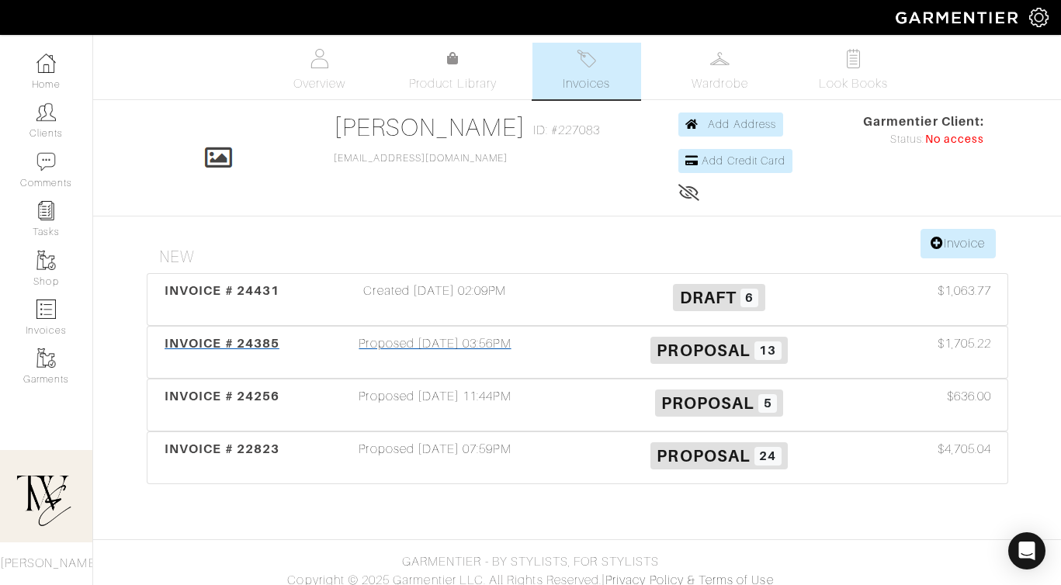
click at [222, 342] on span "INVOICE # 24385" at bounding box center [222, 343] width 115 height 15
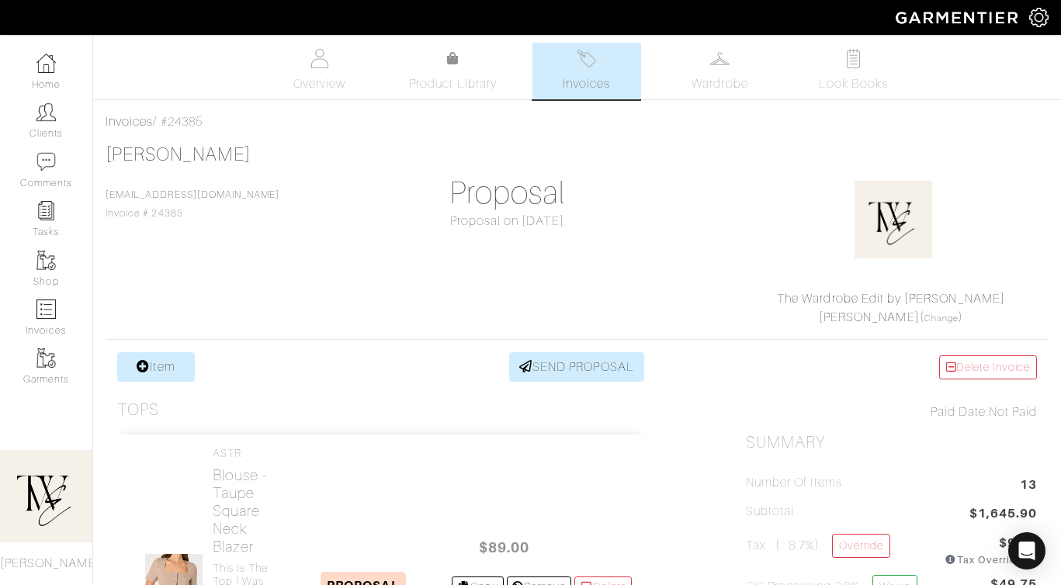
click at [602, 58] on link "Invoices" at bounding box center [586, 71] width 109 height 57
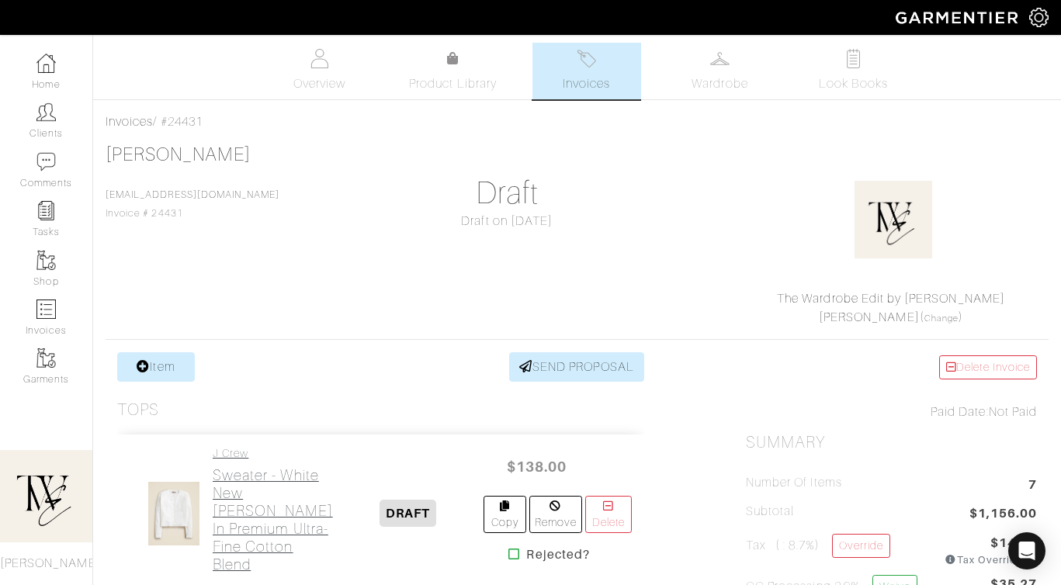
click at [237, 508] on h2 "Sweater - White New Jackie cardigan in premium ultra-fine cotton blend" at bounding box center [273, 520] width 120 height 107
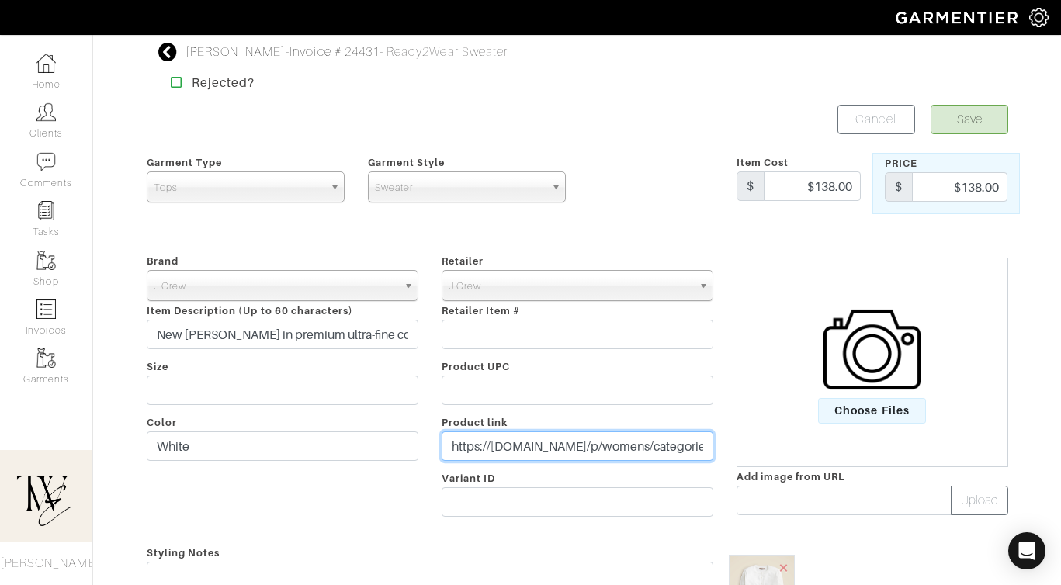
click at [582, 450] on input "https://www.jcrew.com/p/womens/categories/clothing/sweaters/cardigan/CJ755?cjda…" at bounding box center [578, 446] width 272 height 29
paste input "go.shopmy.us/p-23764501"
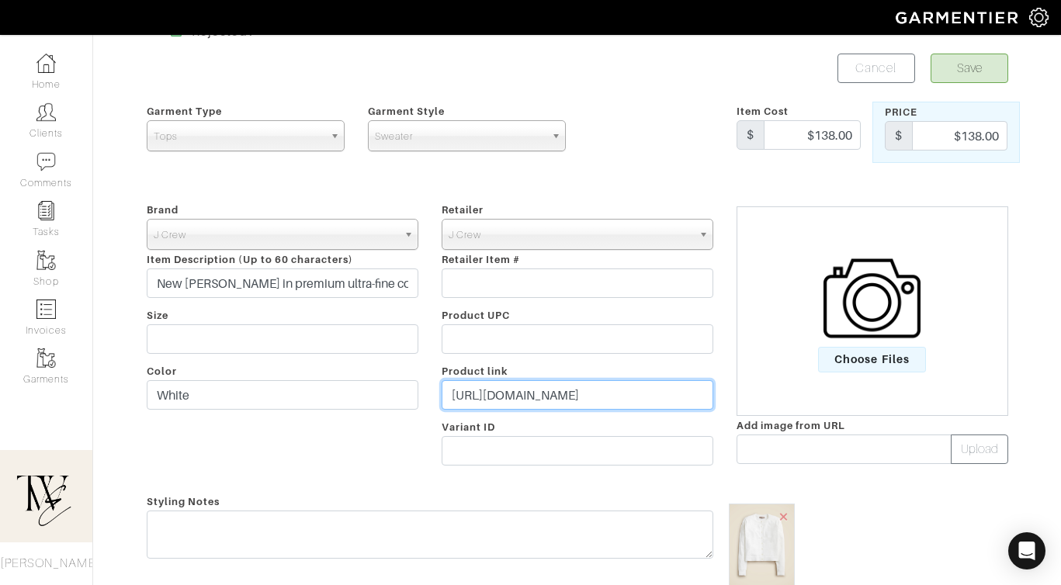
scroll to position [75, 0]
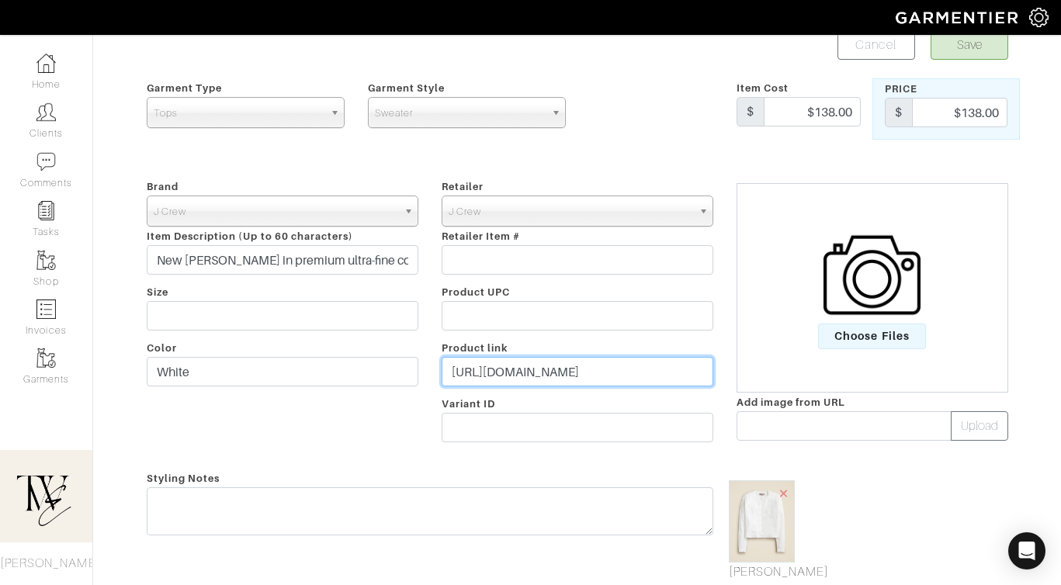
type input "https://go.shopmy.us/p-23764501"
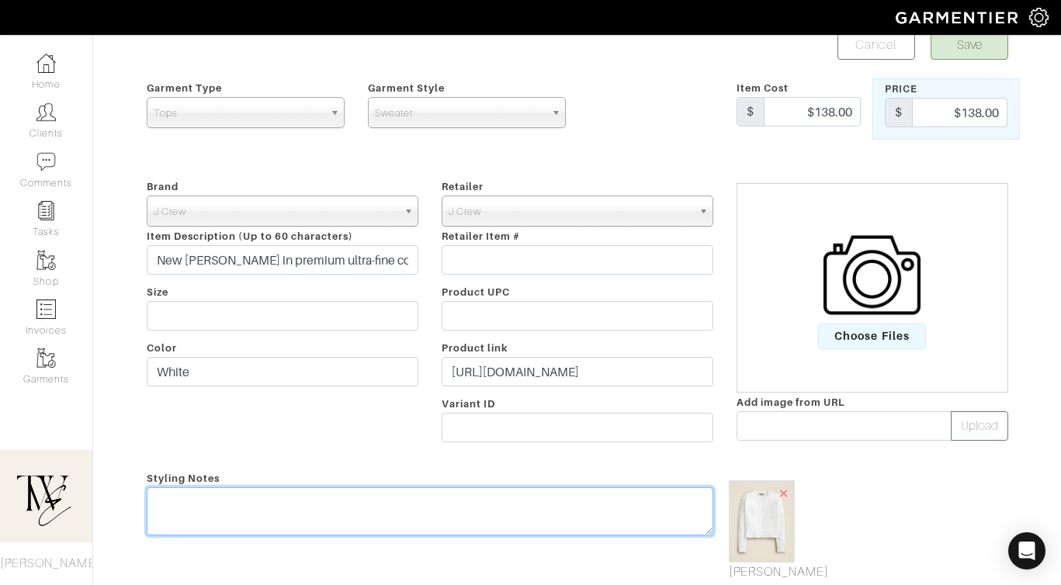
click at [555, 519] on textarea at bounding box center [430, 511] width 567 height 48
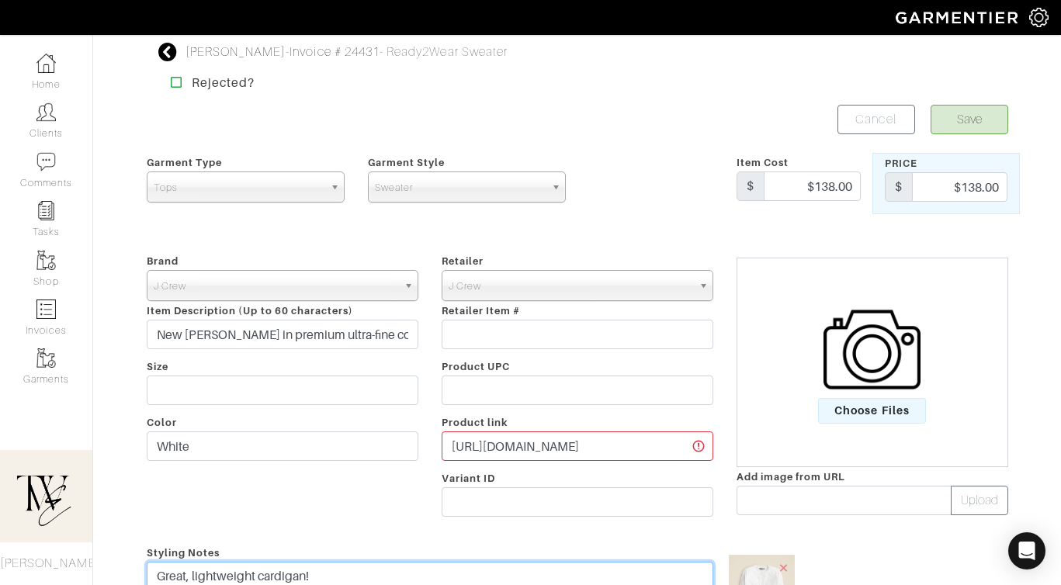
scroll to position [20, 0]
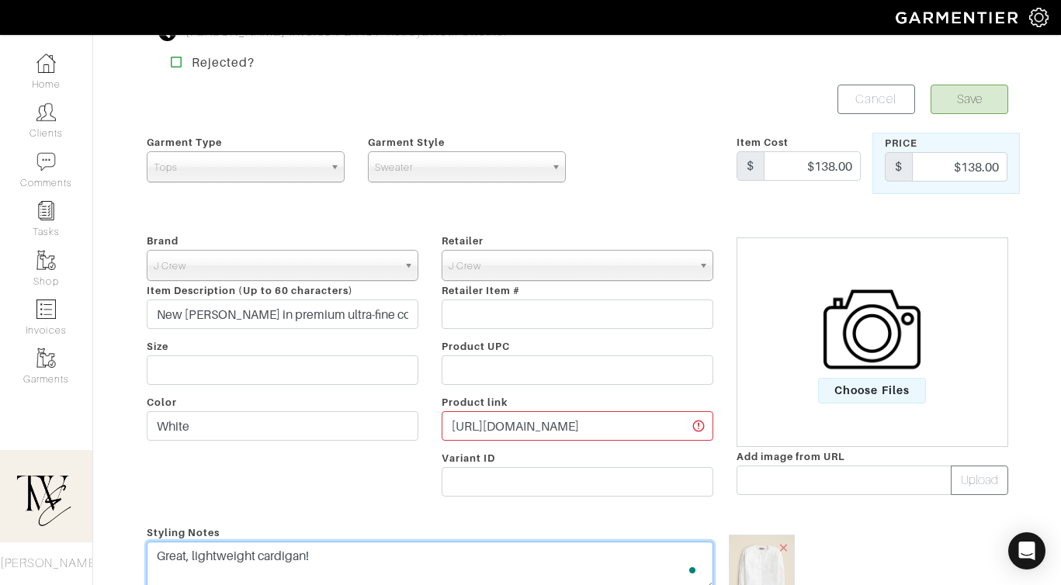
type textarea "Great, lightweight cardigan!"
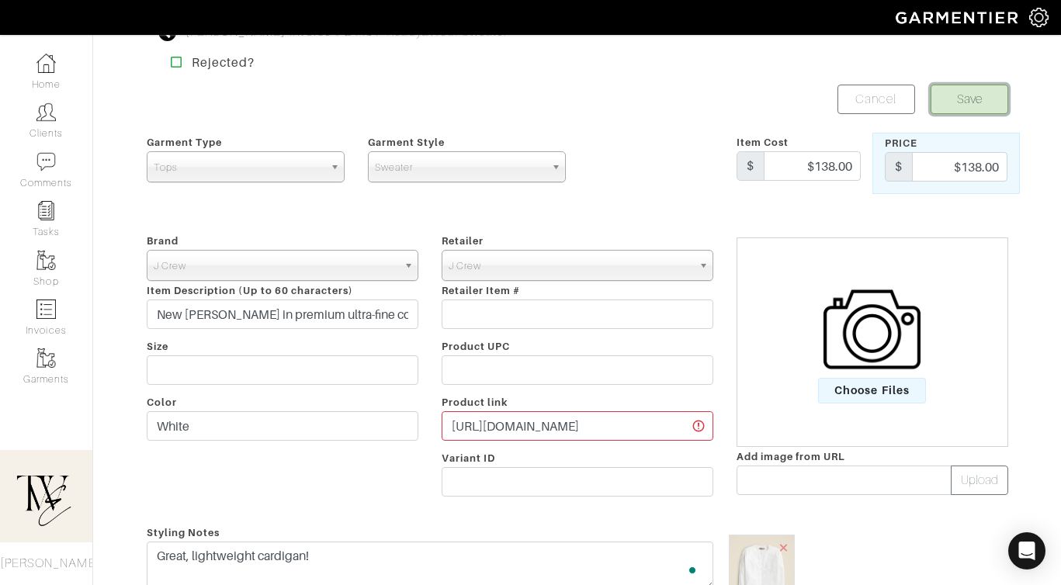
click at [983, 106] on button "Save" at bounding box center [970, 99] width 78 height 29
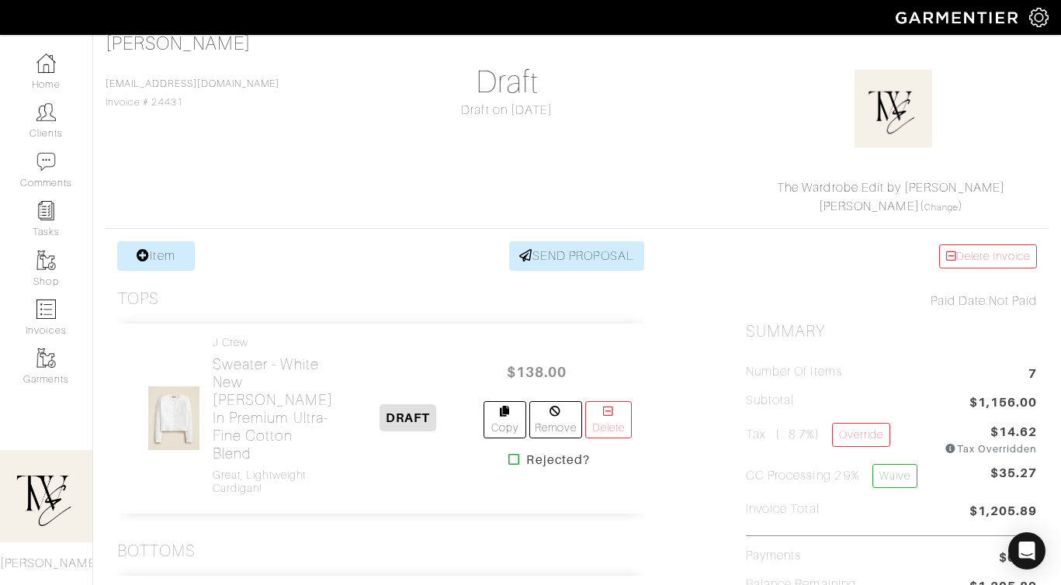
scroll to position [310, 0]
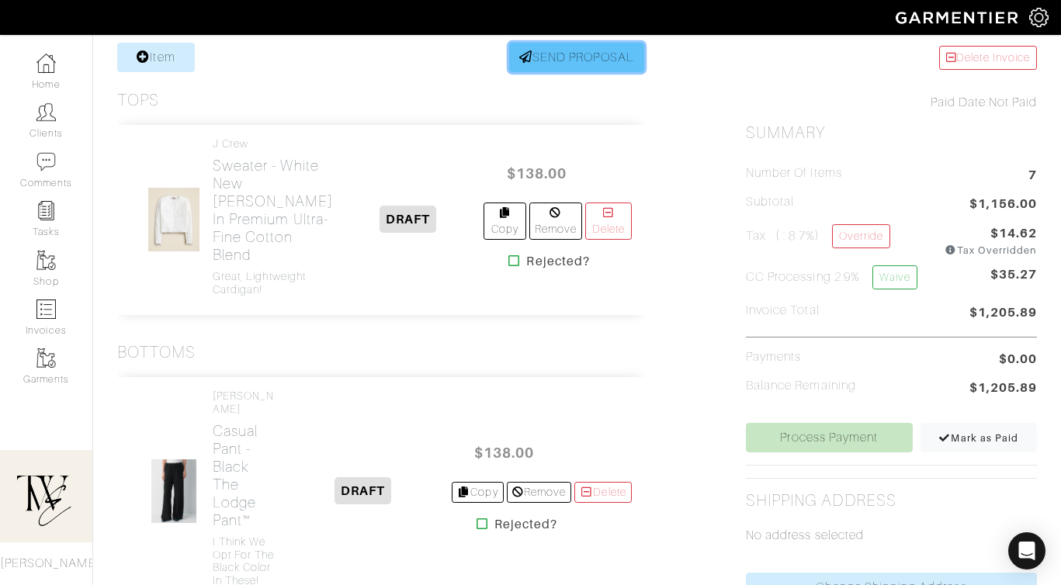
click at [529, 70] on link "SEND PROPOSAL" at bounding box center [576, 57] width 135 height 29
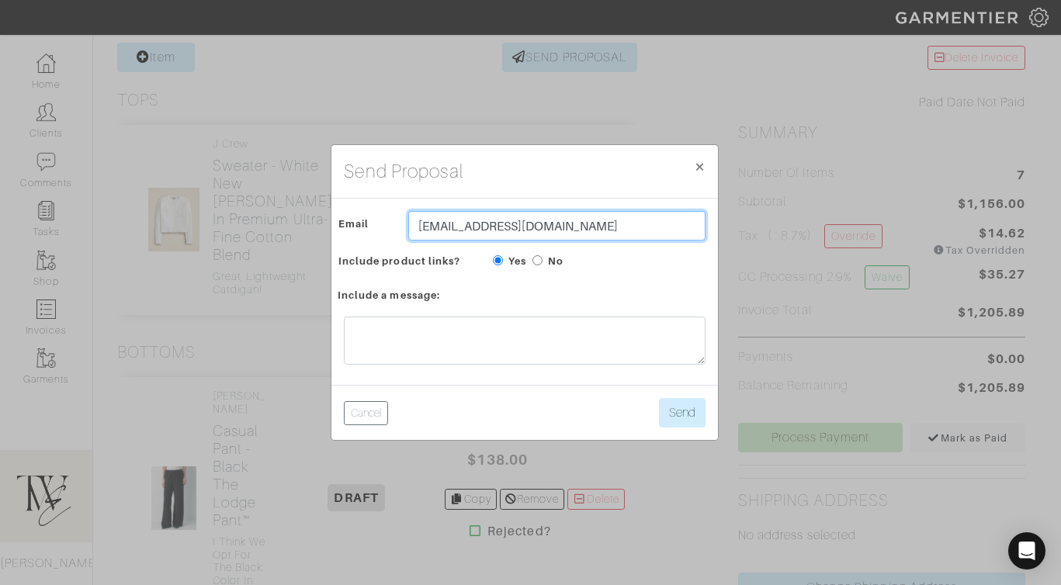
click at [474, 234] on input "[EMAIL_ADDRESS][DOMAIN_NAME]" at bounding box center [556, 225] width 297 height 29
type input "[EMAIL_ADDRESS][DOMAIN_NAME]"
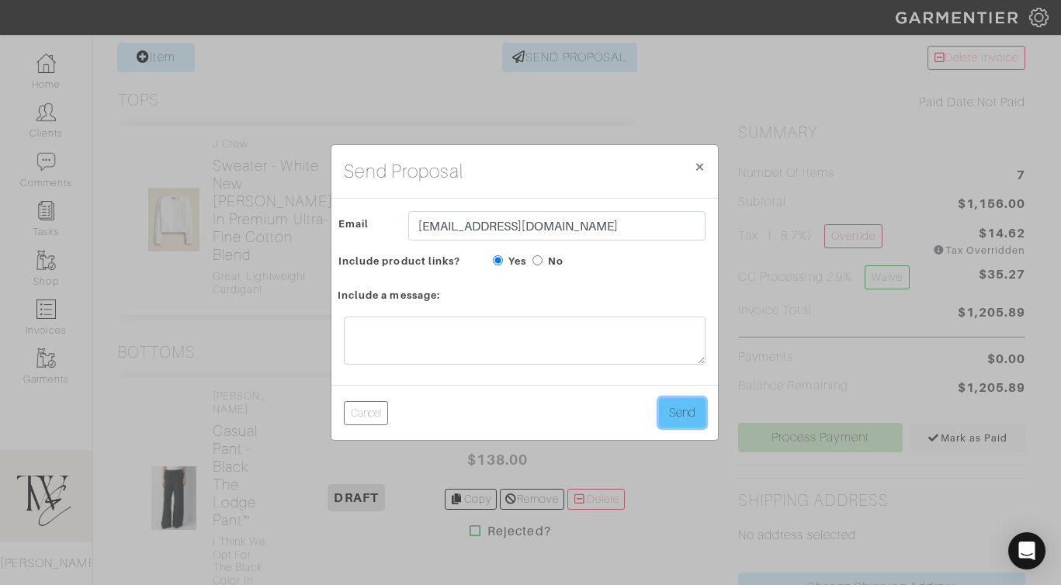
click at [680, 410] on button "Send" at bounding box center [682, 412] width 47 height 29
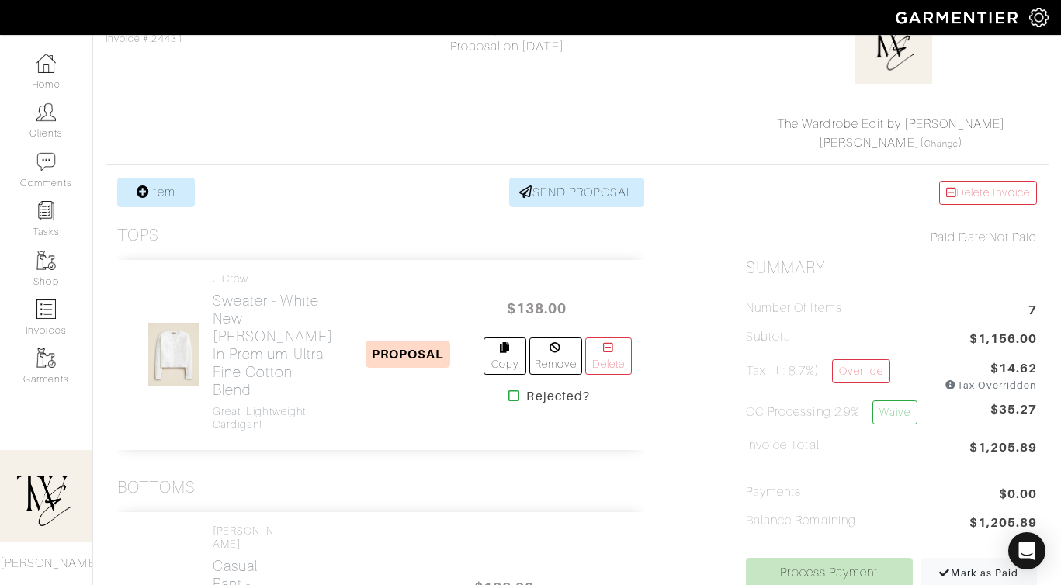
scroll to position [152, 0]
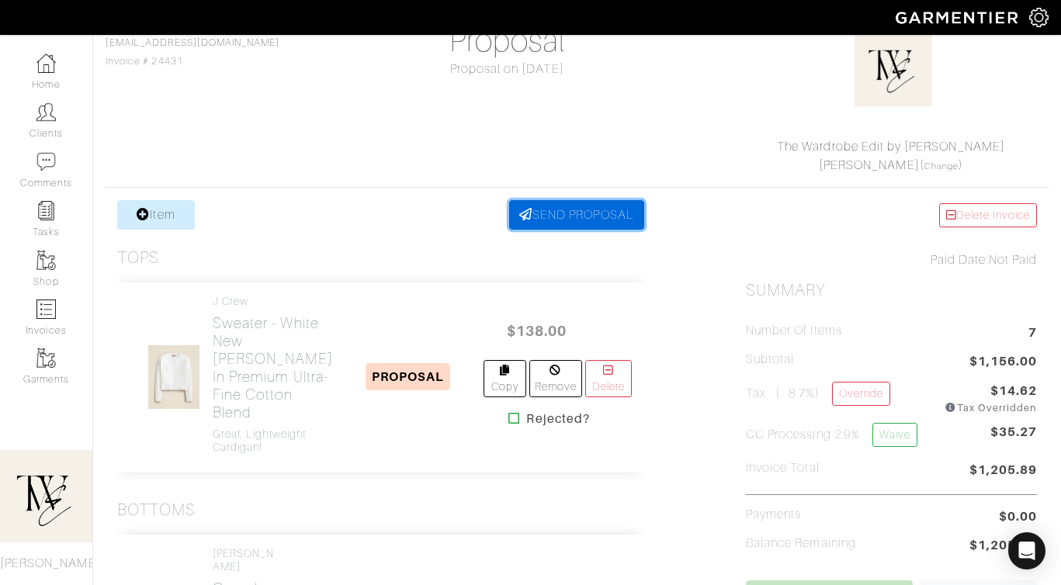
click at [592, 215] on link "SEND PROPOSAL" at bounding box center [576, 214] width 135 height 29
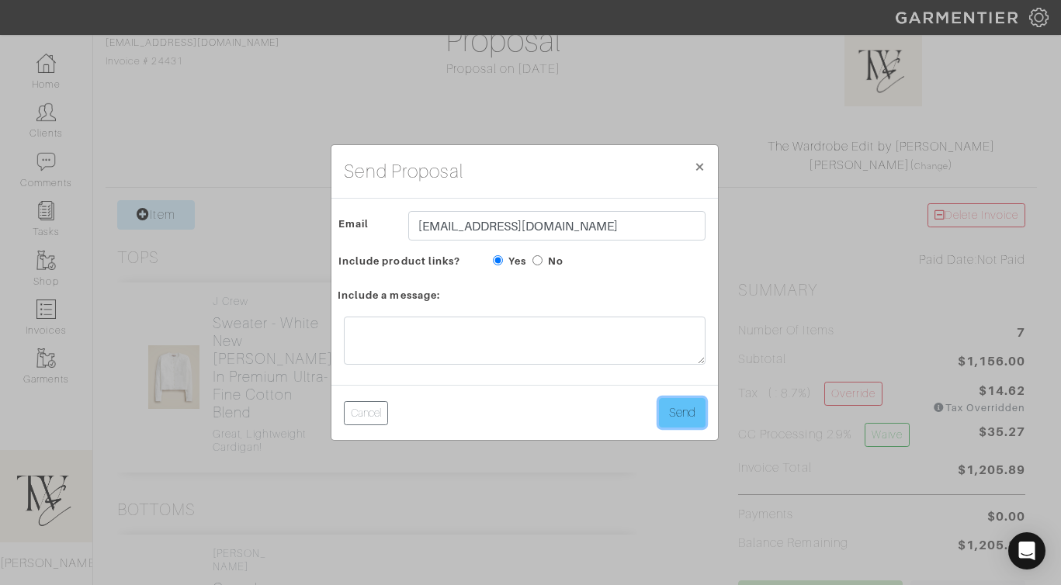
click at [693, 404] on button "Send" at bounding box center [682, 412] width 47 height 29
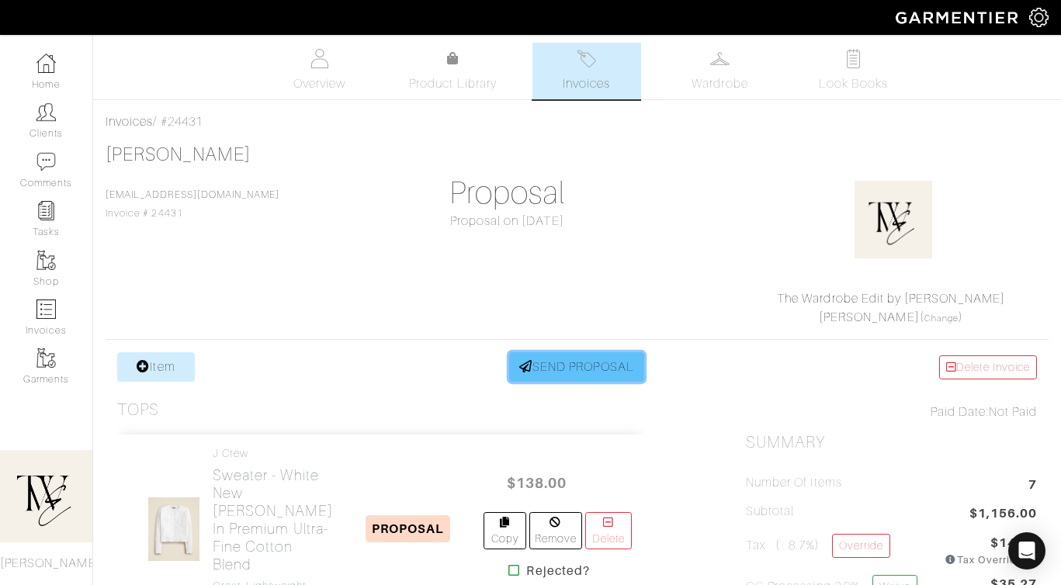
click at [584, 368] on link "SEND PROPOSAL" at bounding box center [576, 366] width 135 height 29
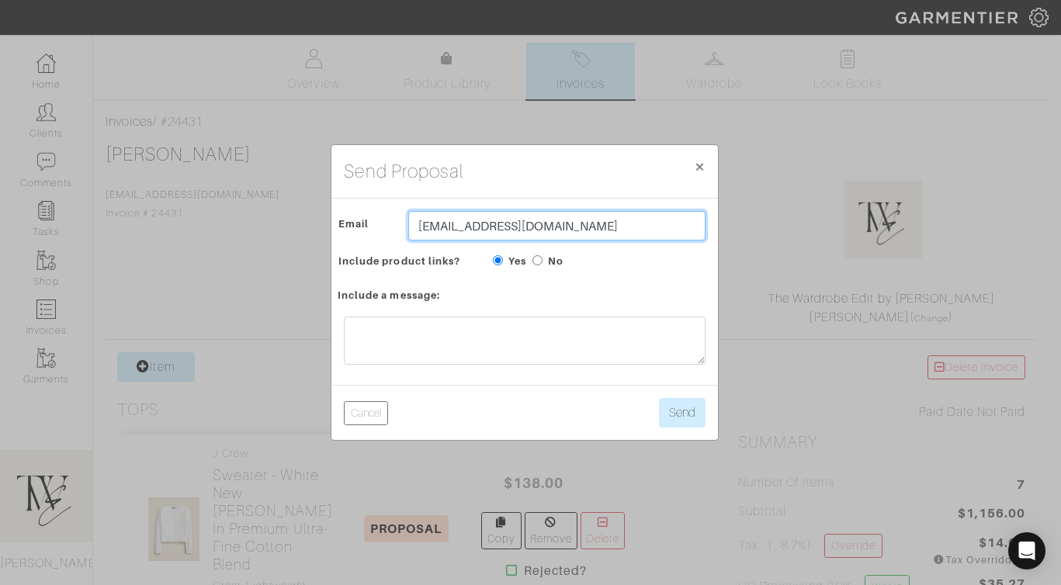
click at [431, 221] on input "[EMAIL_ADDRESS][DOMAIN_NAME]" at bounding box center [556, 225] width 297 height 29
paste input "alaceec@gmail"
type input "lalaceec@gmail.com"
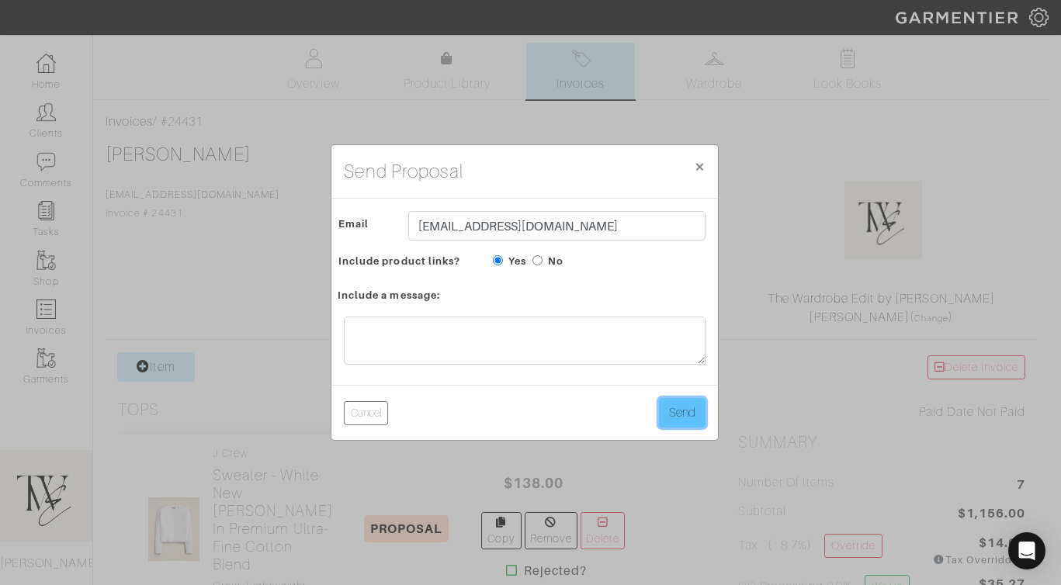
click at [697, 403] on button "Send" at bounding box center [682, 412] width 47 height 29
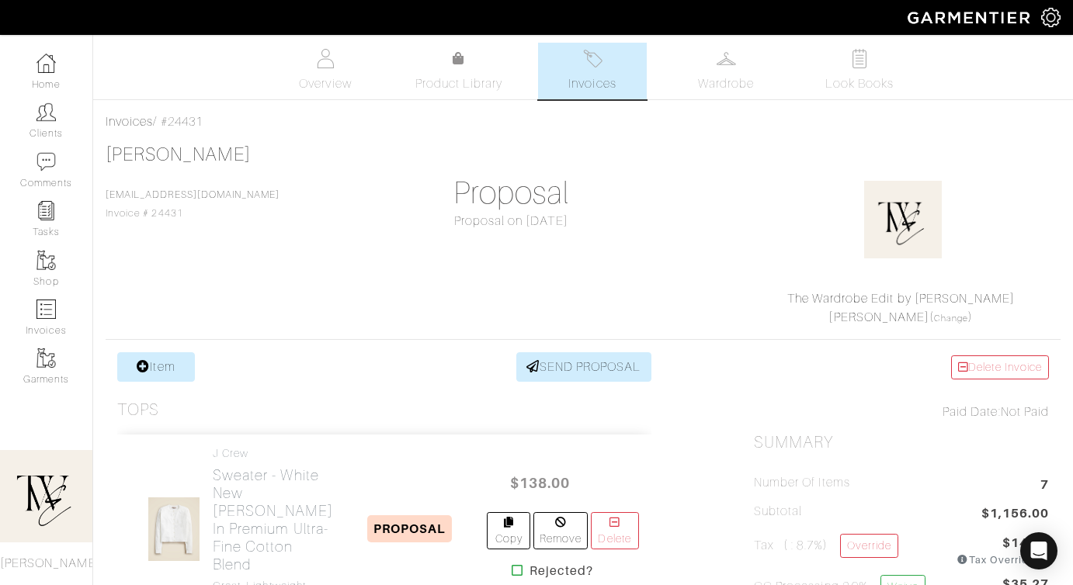
click at [293, 189] on div "[PERSON_NAME] [EMAIL_ADDRESS][DOMAIN_NAME] Invoice # 24431 Proposal Proposal on…" at bounding box center [583, 235] width 955 height 183
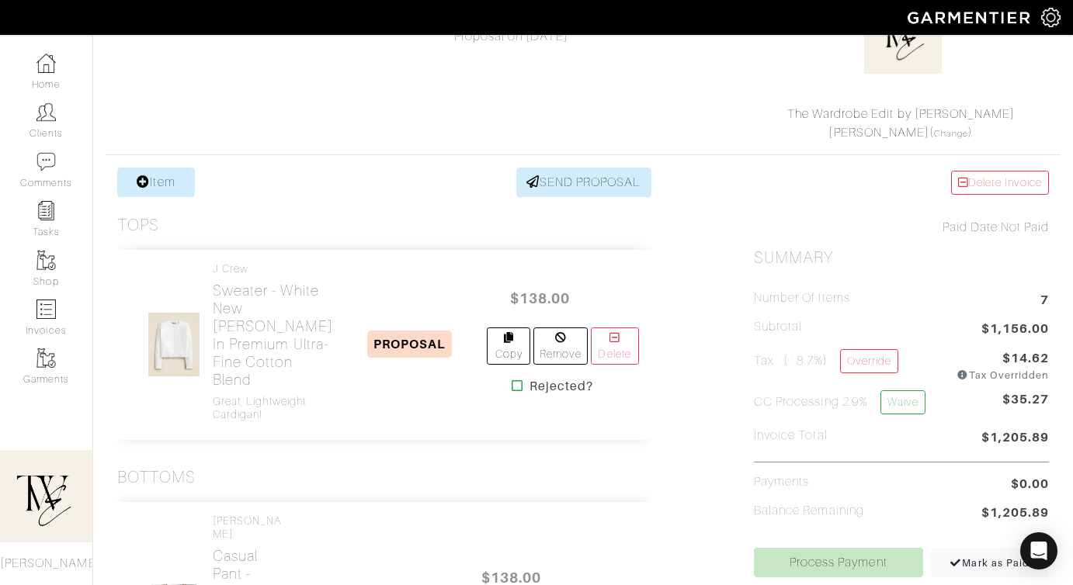
scroll to position [433, 0]
